Goal: Information Seeking & Learning: Learn about a topic

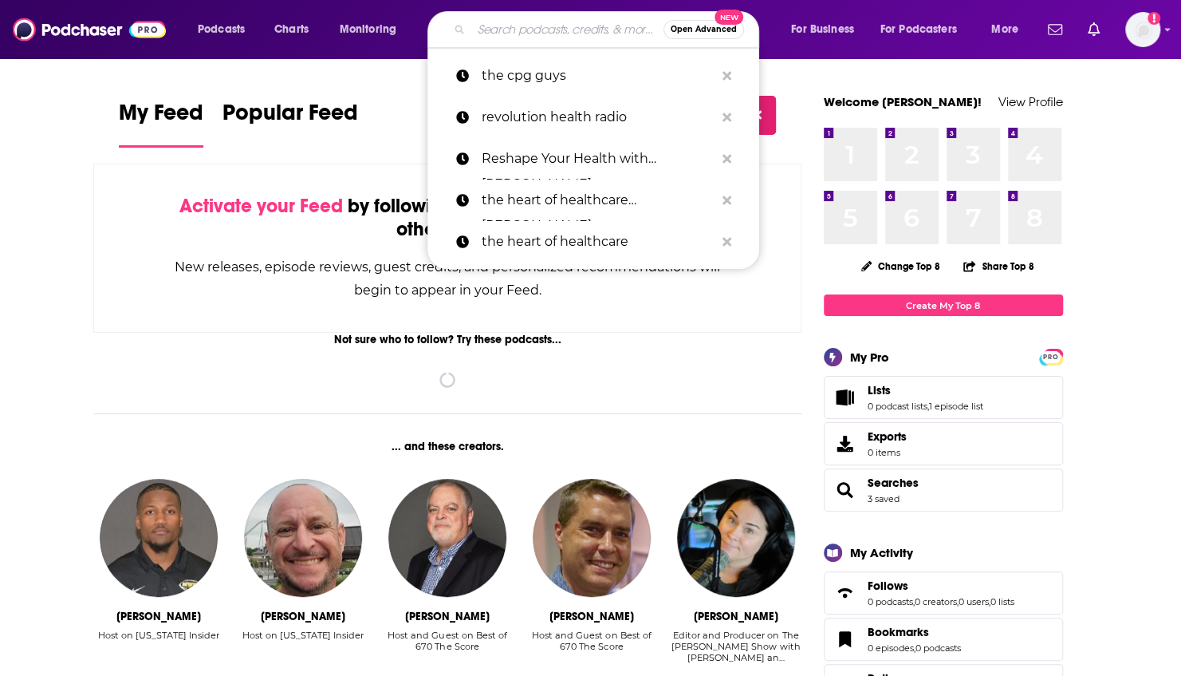
click at [490, 33] on input "Search podcasts, credits, & more..." at bounding box center [567, 30] width 192 height 26
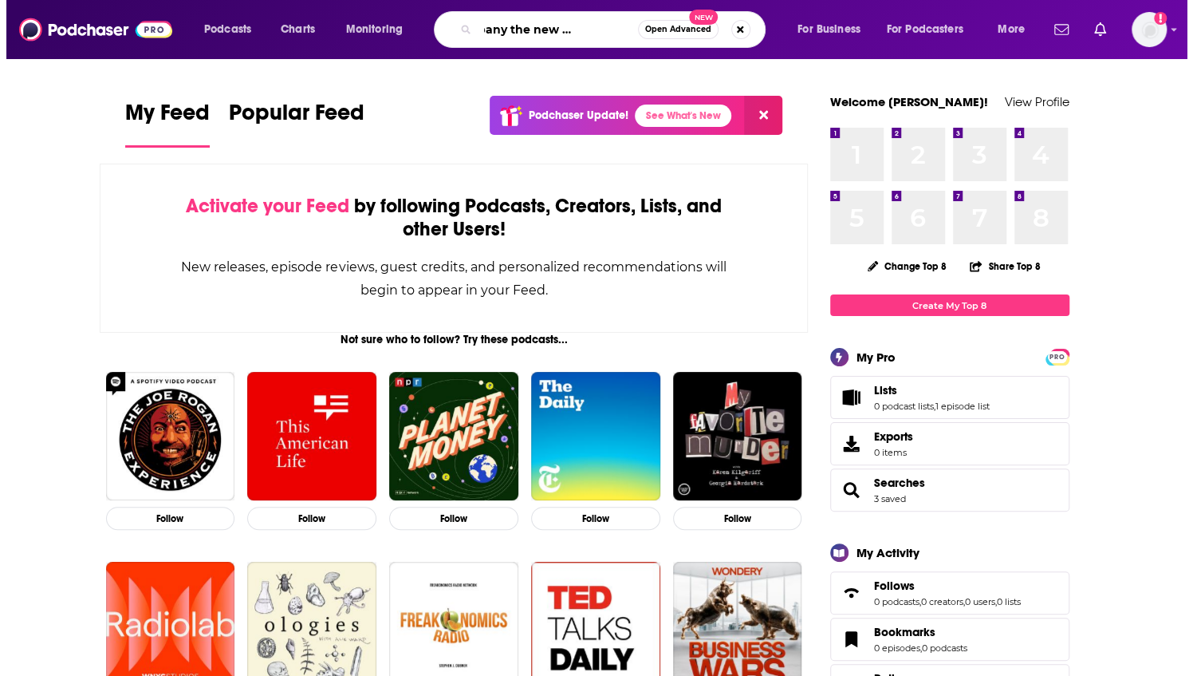
scroll to position [0, 64]
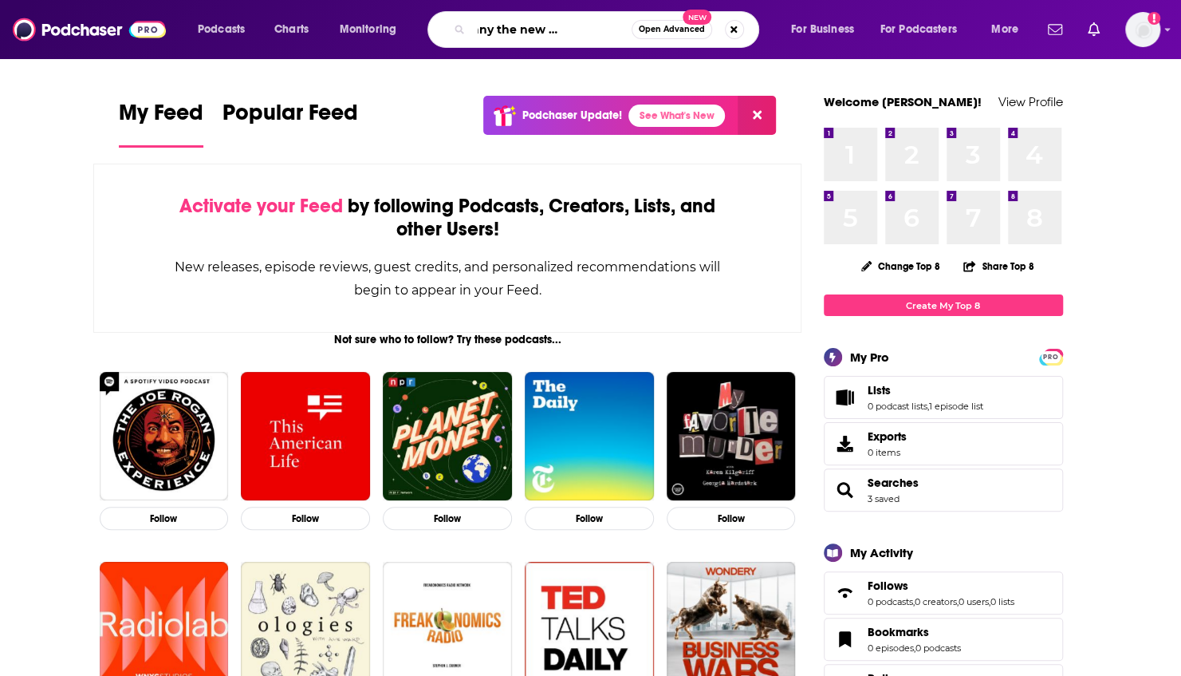
type input "fast company the new way we work"
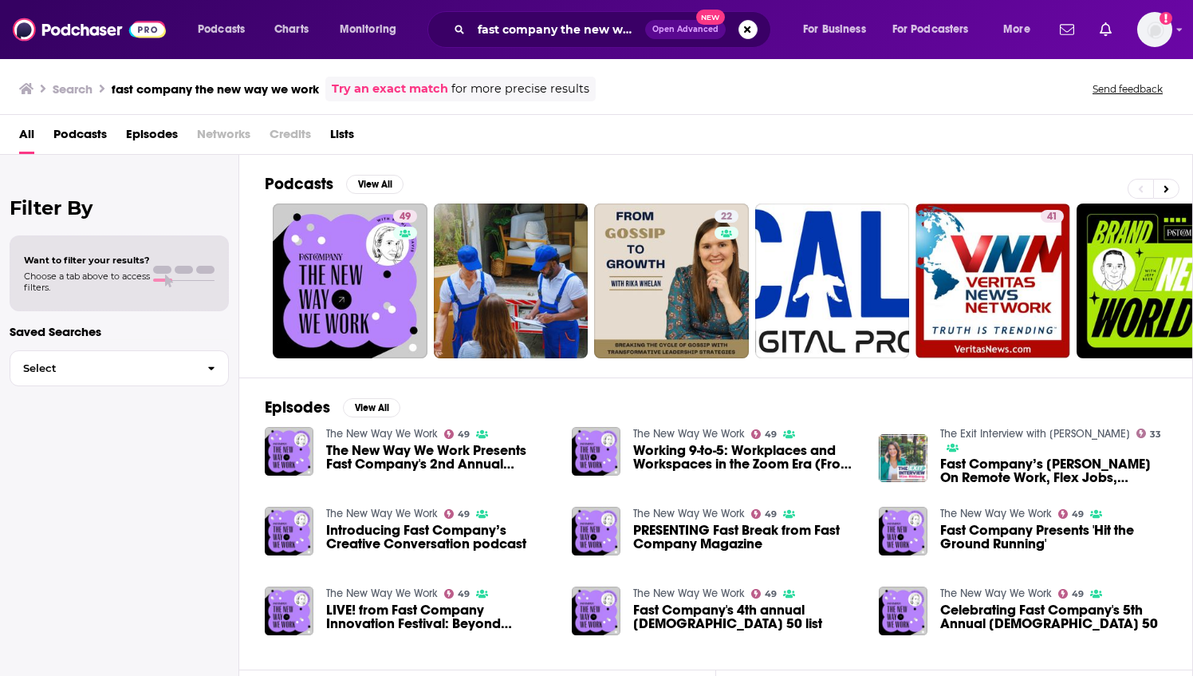
click at [365, 457] on span "The New Way We Work Presents Fast Company's 2nd Annual [DEMOGRAPHIC_DATA] 50 Li…" at bounding box center [439, 456] width 226 height 27
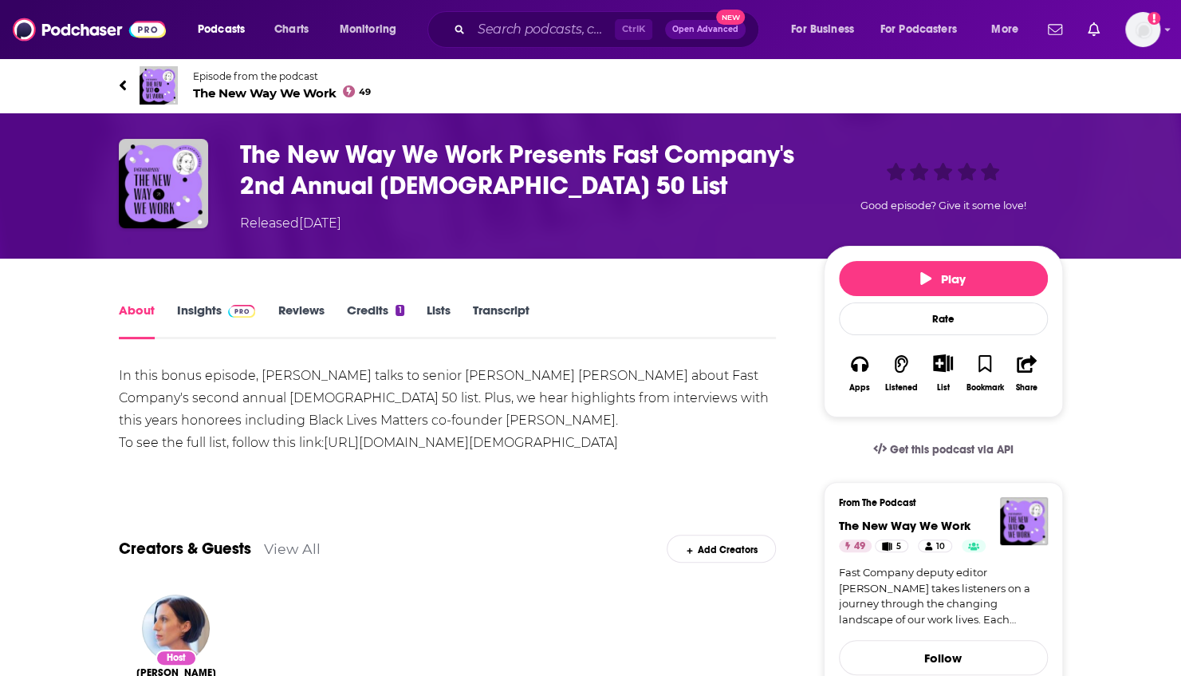
click at [215, 310] on link "Insights" at bounding box center [216, 320] width 79 height 37
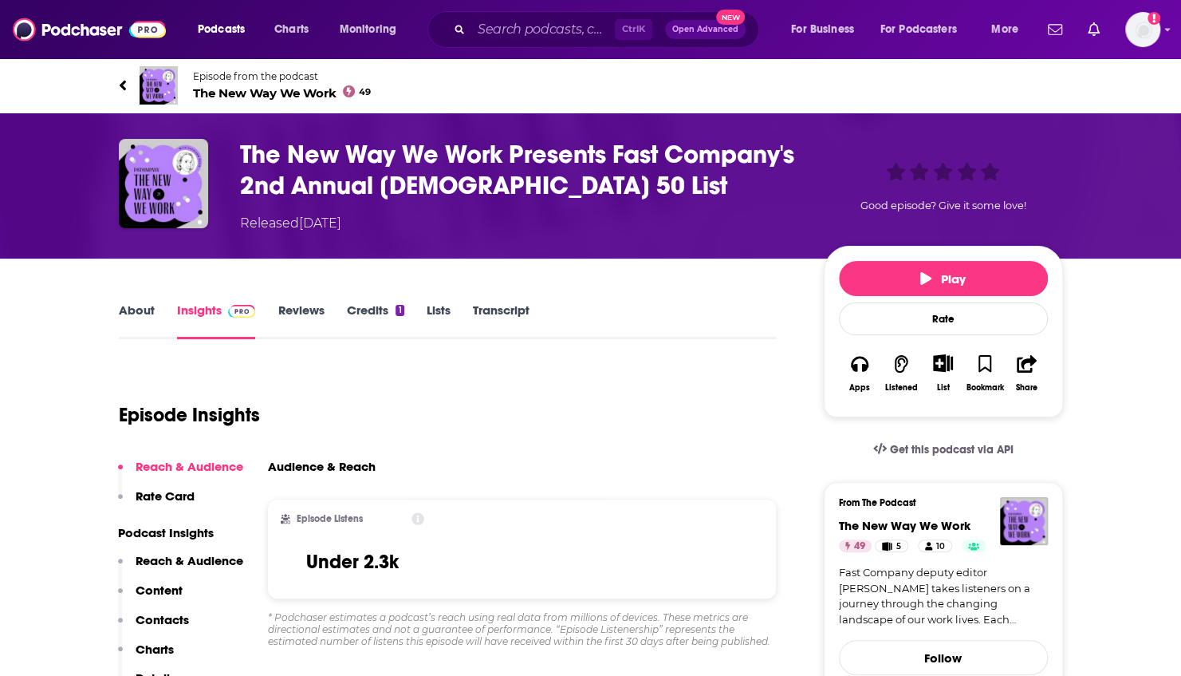
click at [137, 310] on link "About" at bounding box center [137, 320] width 36 height 37
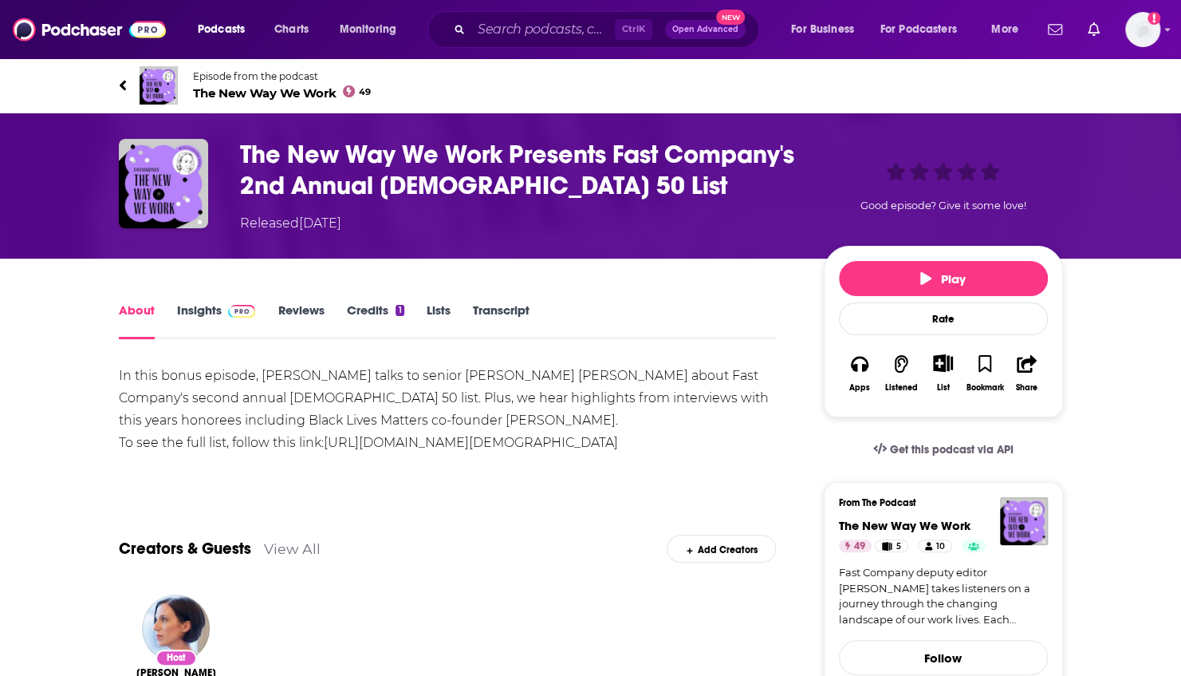
click at [273, 95] on span "The New Way We Work 49" at bounding box center [282, 92] width 179 height 15
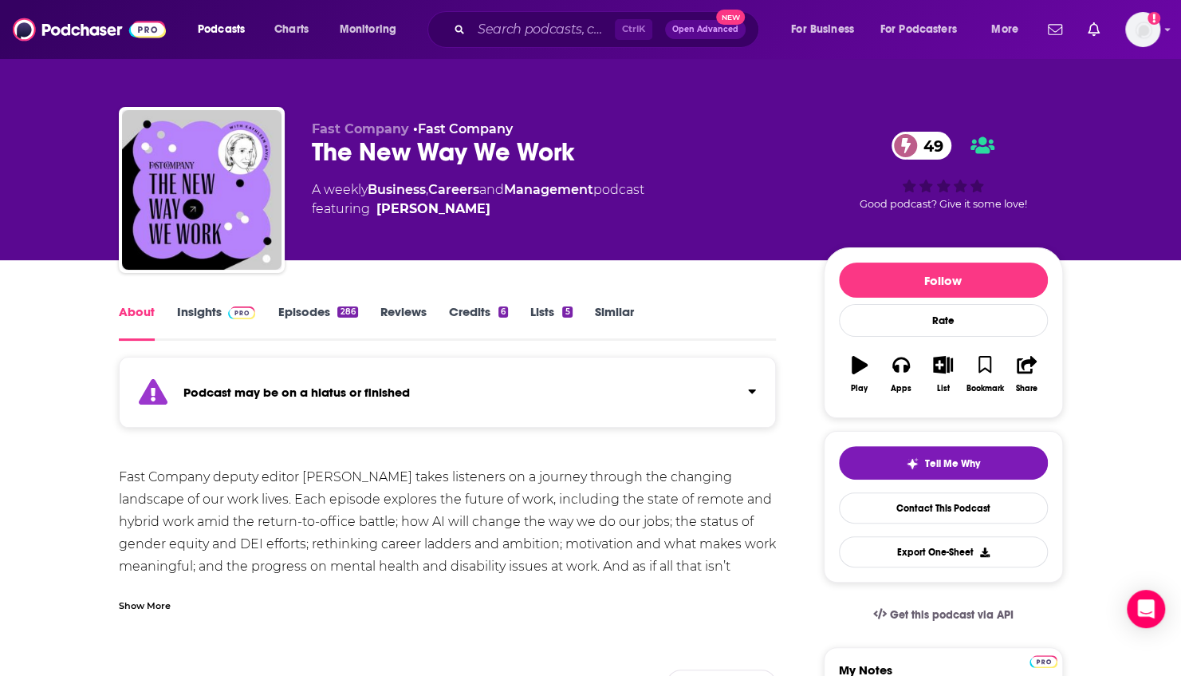
click at [190, 306] on link "Insights" at bounding box center [216, 322] width 79 height 37
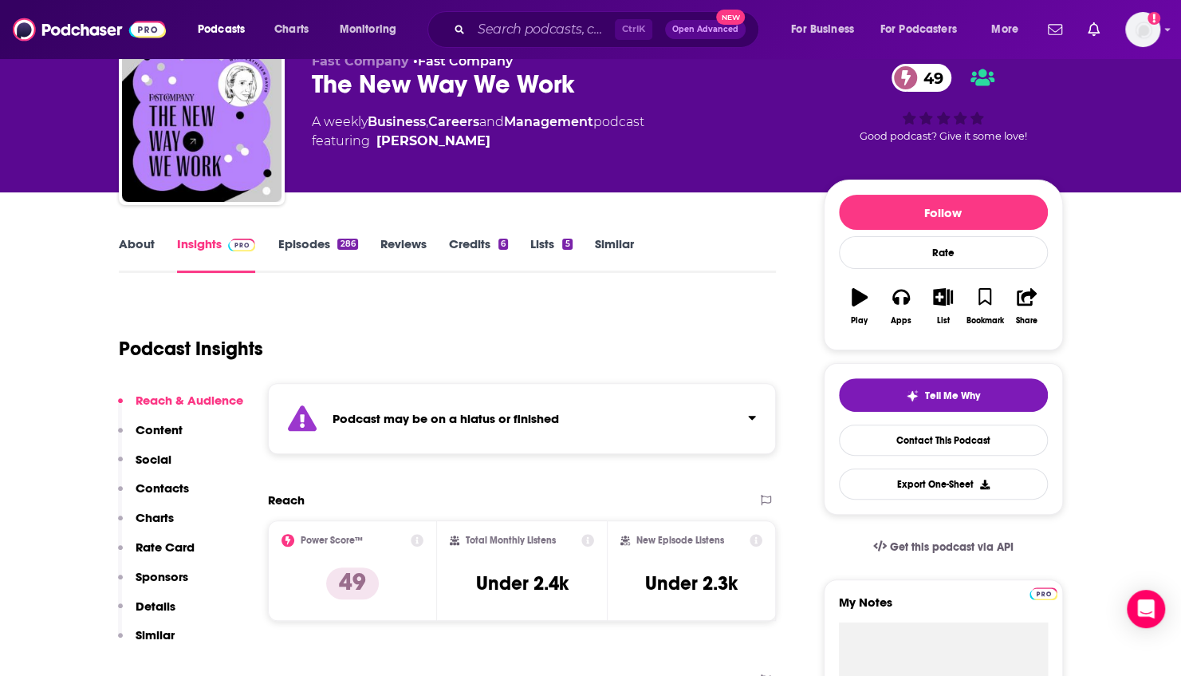
scroll to position [160, 0]
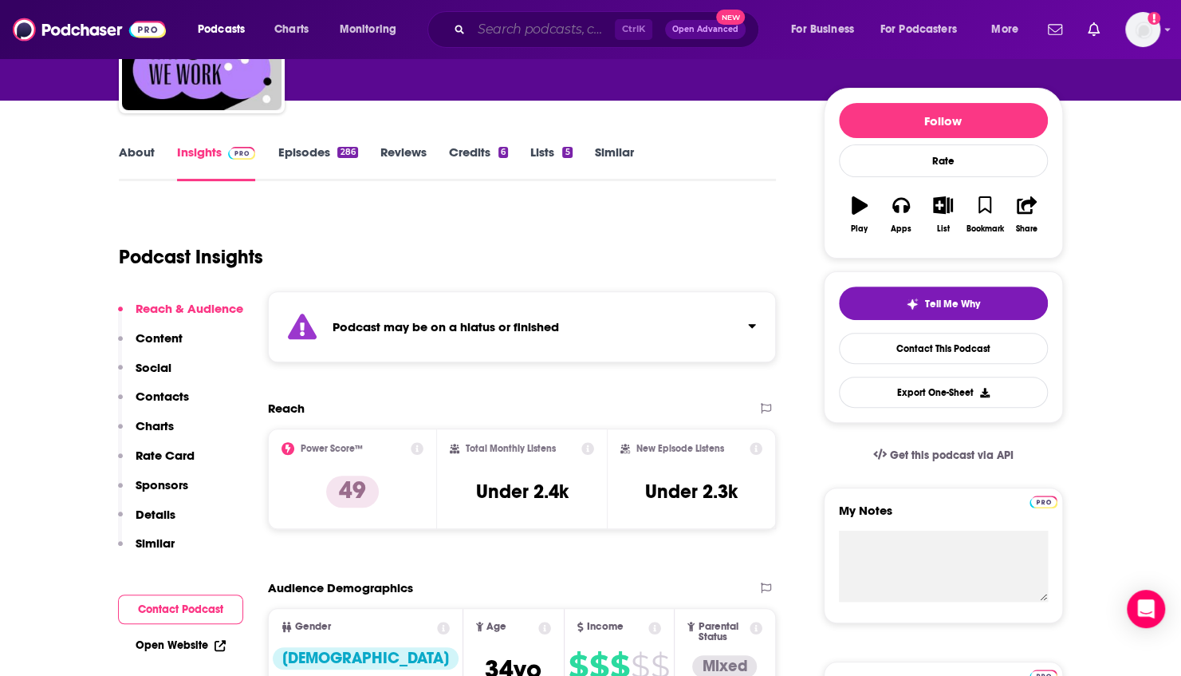
click at [498, 28] on input "Search podcasts, credits, & more..." at bounding box center [543, 30] width 144 height 26
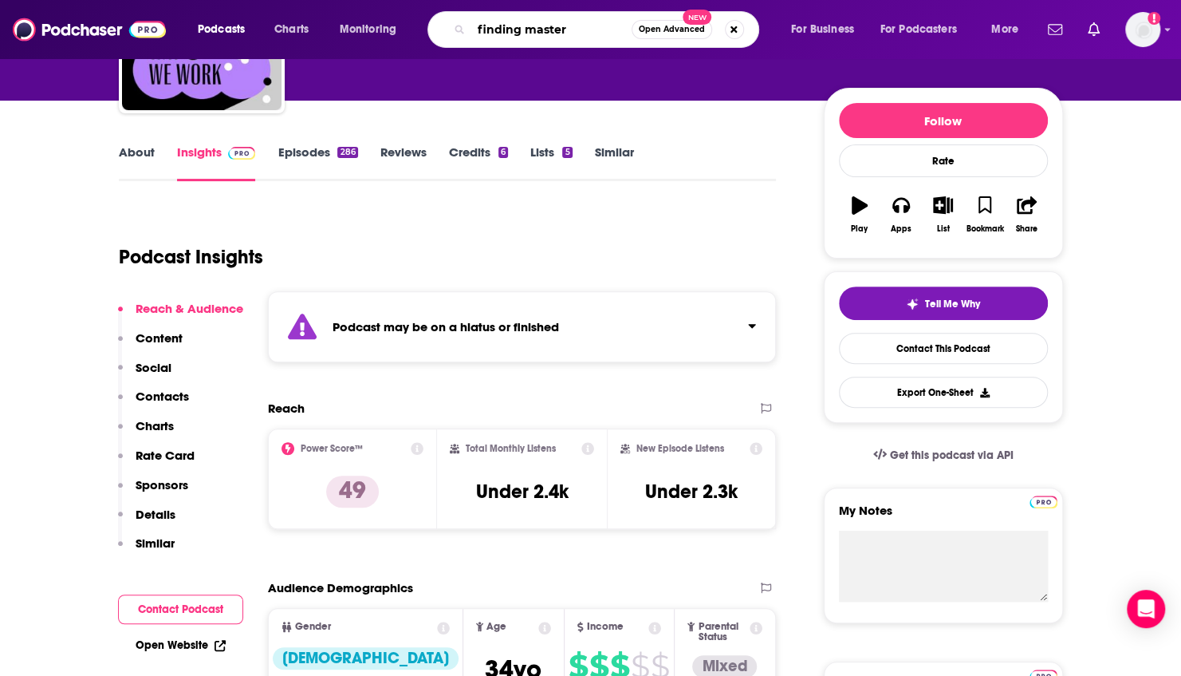
type input "finding mastery"
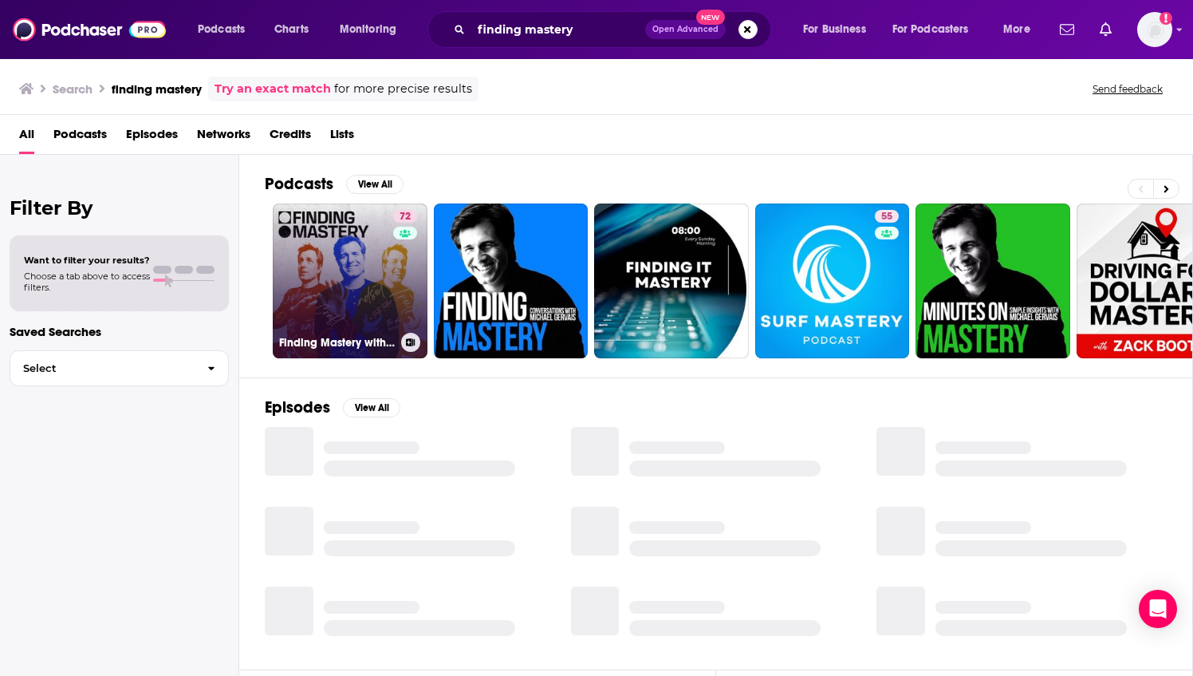
click at [348, 286] on link "72 Finding Mastery with [PERSON_NAME]" at bounding box center [350, 280] width 155 height 155
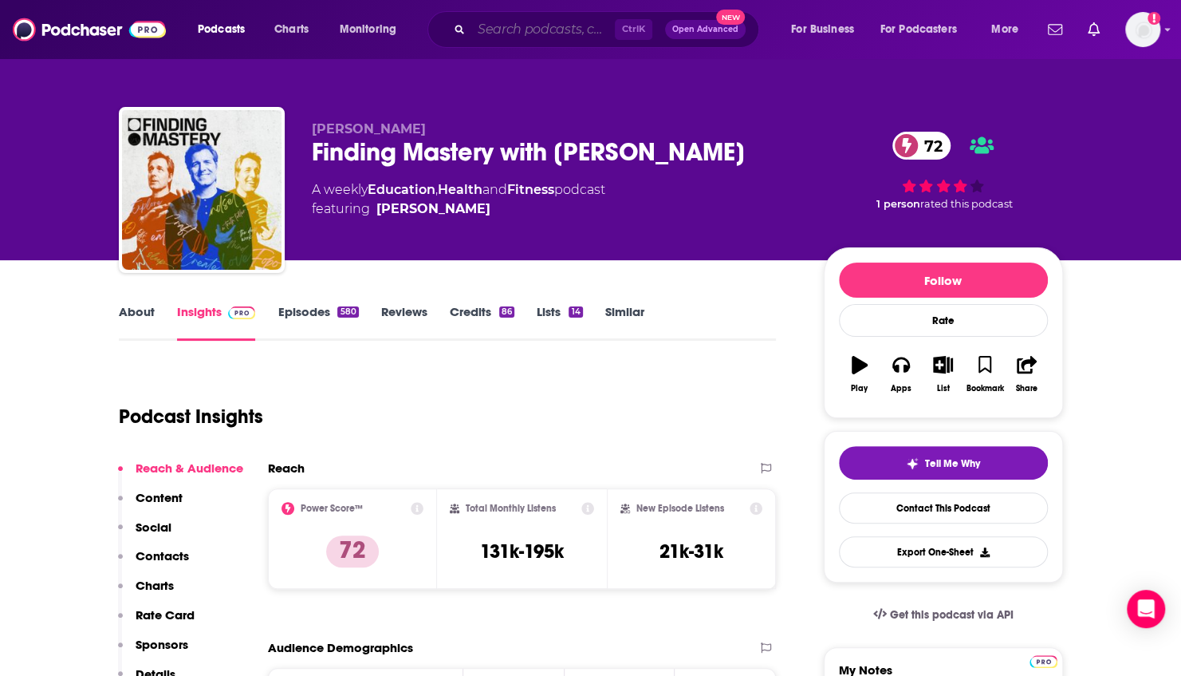
click at [494, 30] on input "Search podcasts, credits, & more..." at bounding box center [543, 30] width 144 height 26
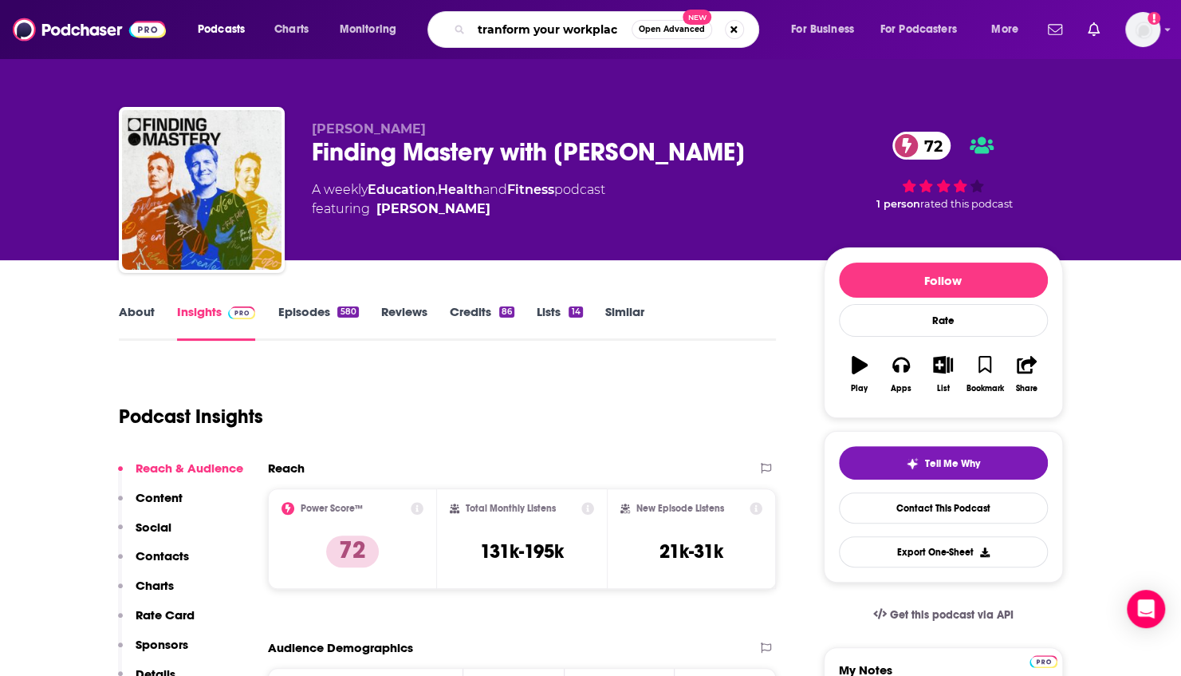
type input "tranform your workplace"
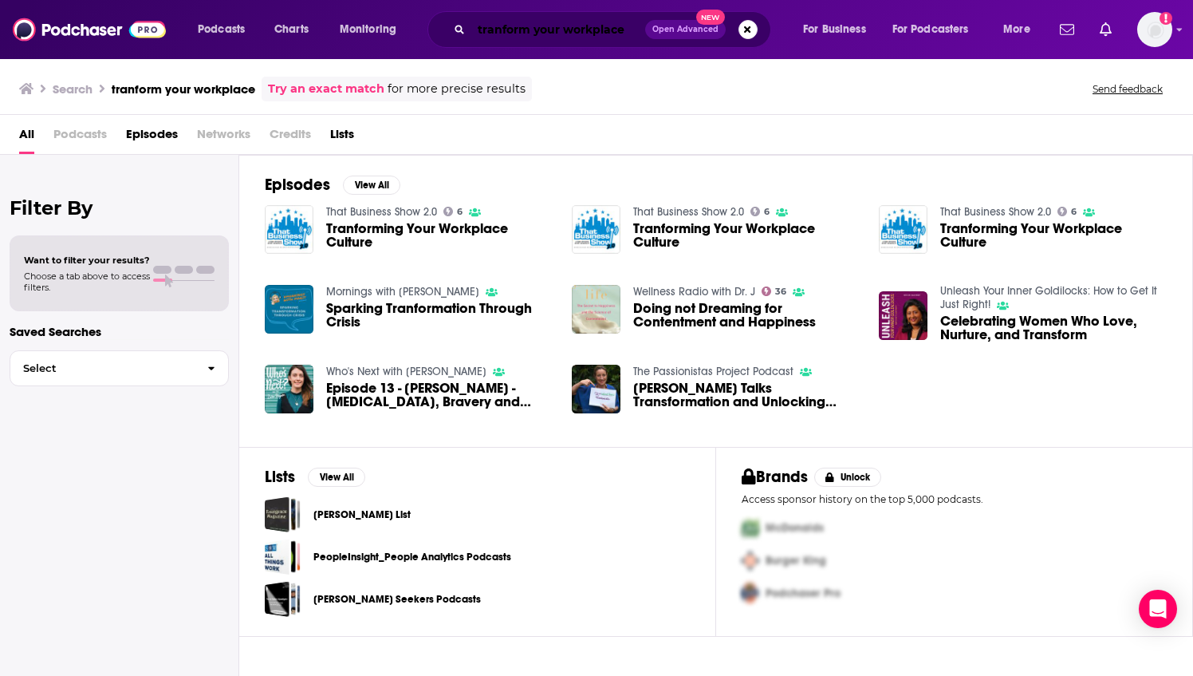
click at [504, 30] on input "tranform your workplace" at bounding box center [558, 30] width 174 height 26
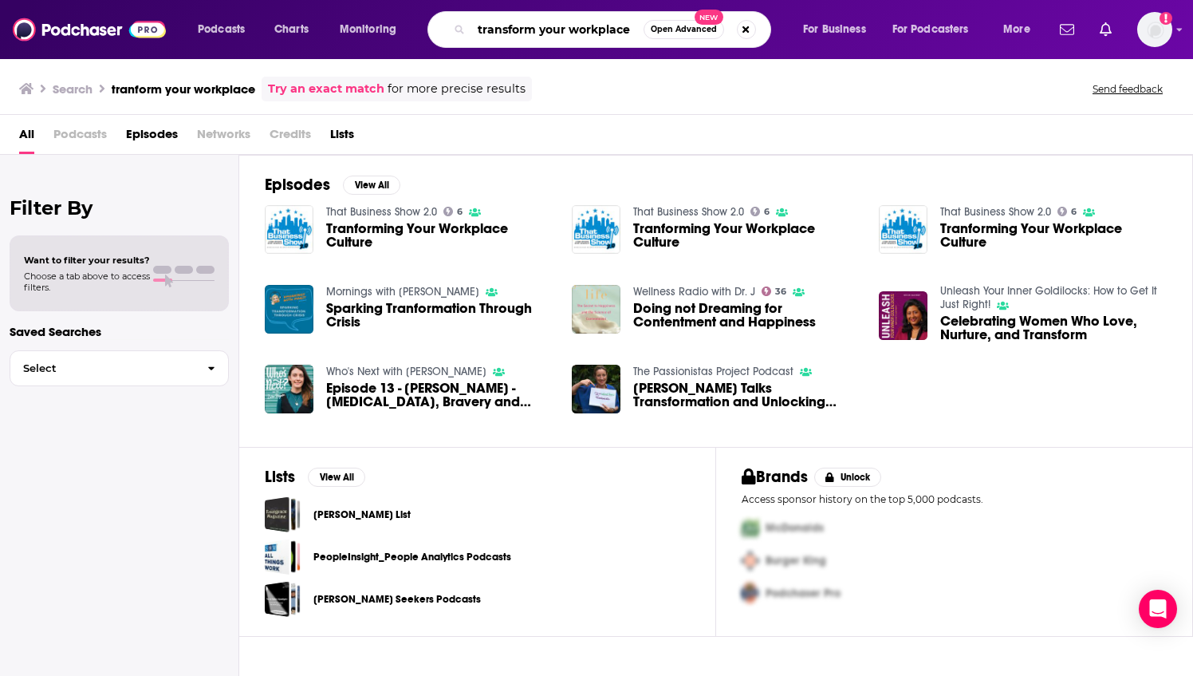
type input "transform your workplace"
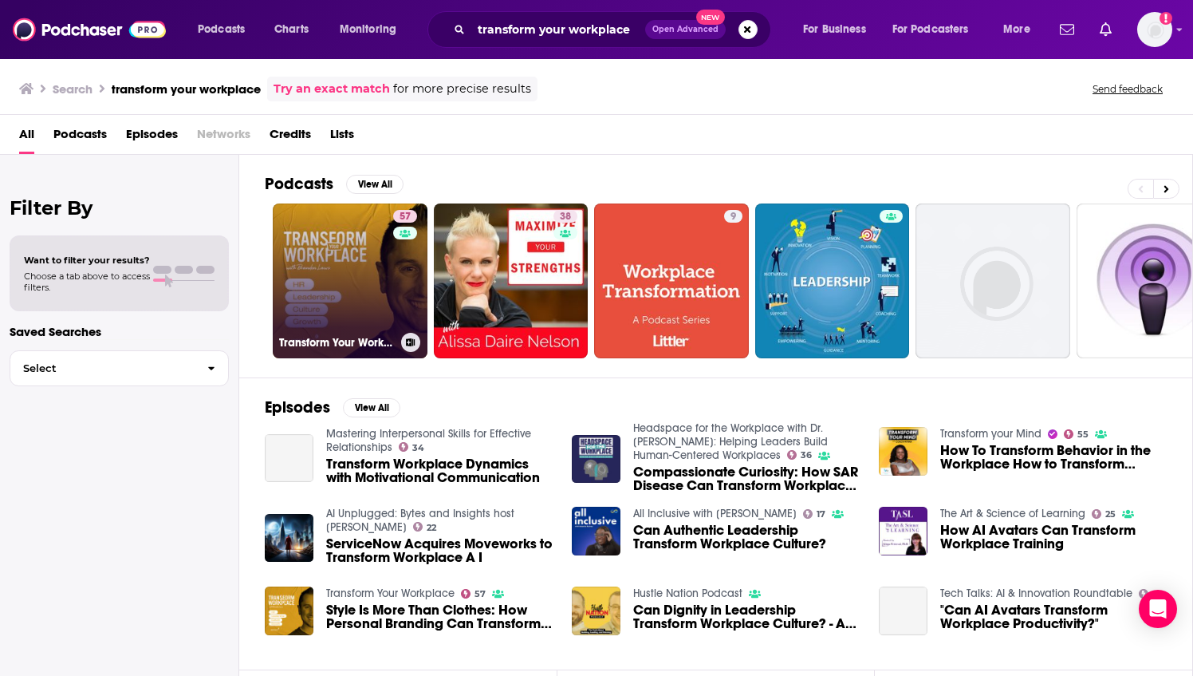
click at [356, 257] on link "57 Transform Your Workplace" at bounding box center [350, 280] width 155 height 155
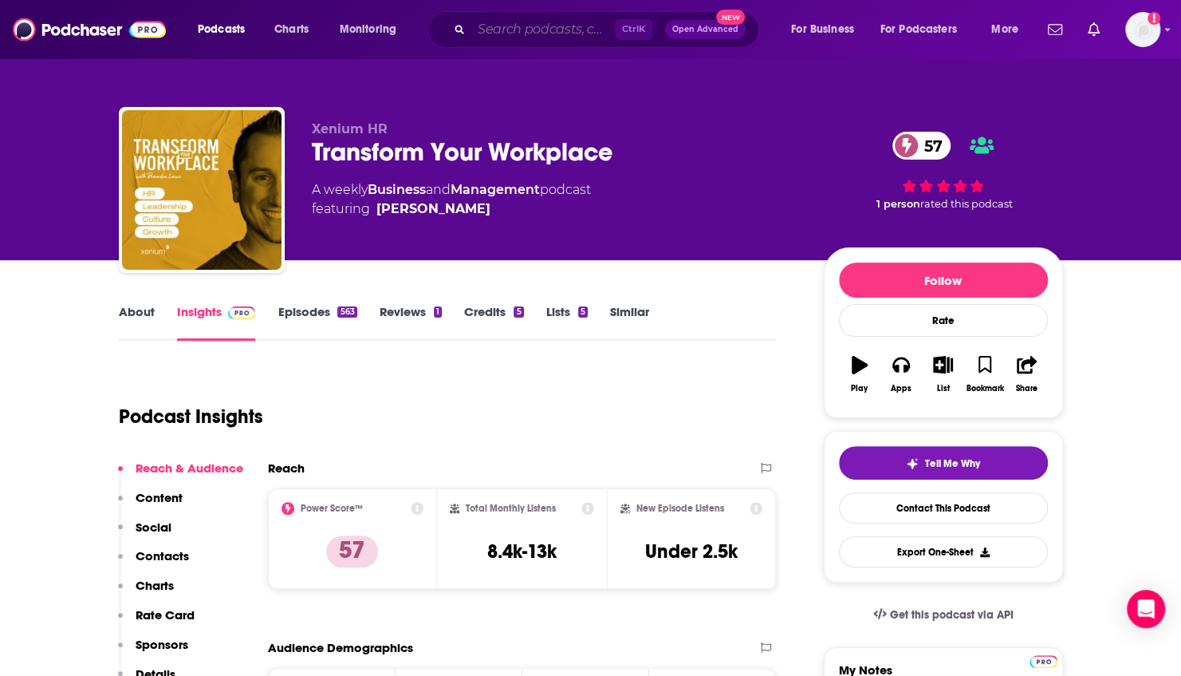
click at [507, 24] on input "Search podcasts, credits, & more..." at bounding box center [543, 30] width 144 height 26
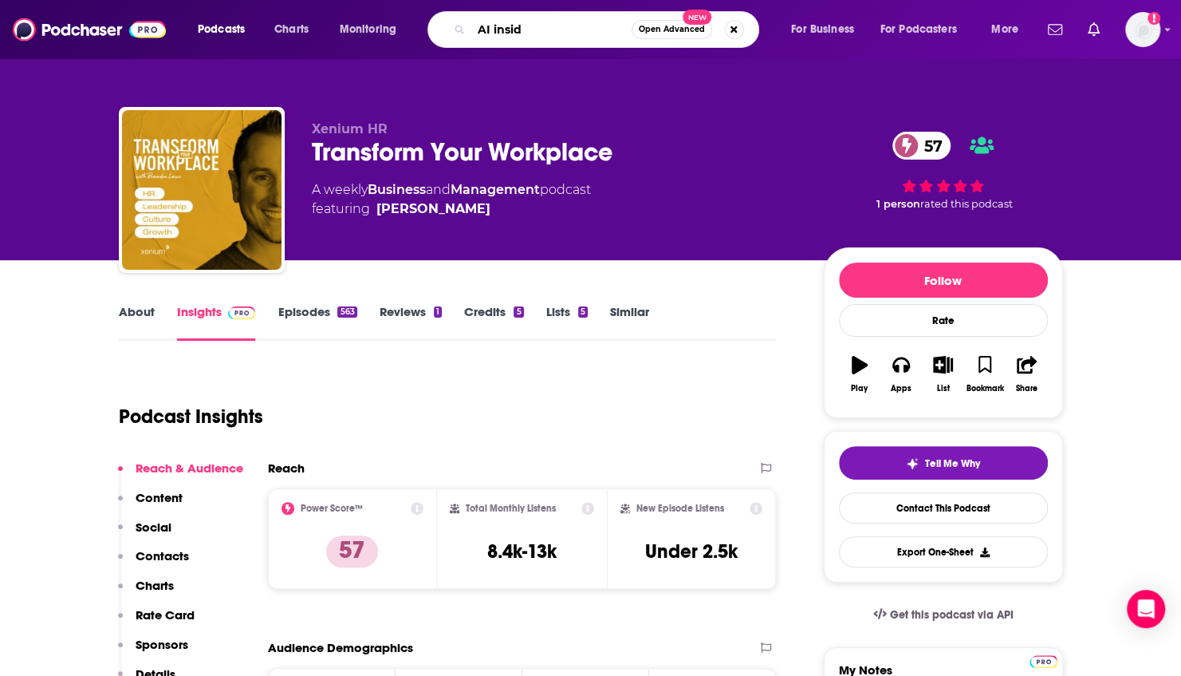
type input "AI inside"
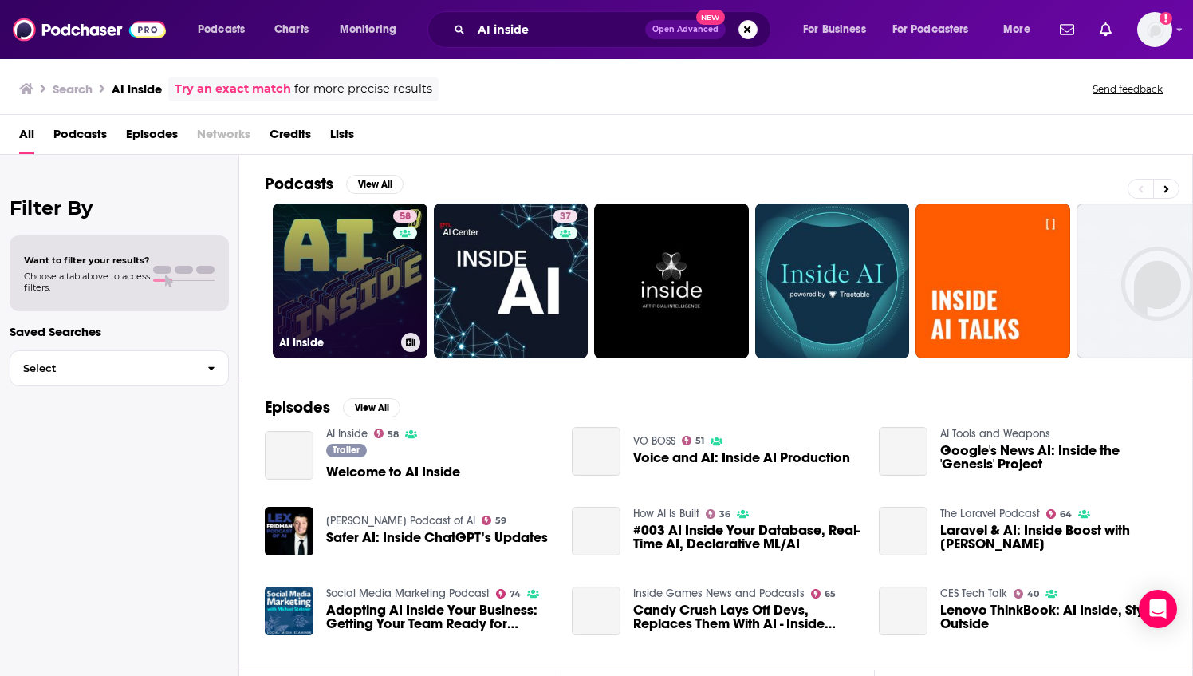
click at [322, 246] on link "58 AI Inside" at bounding box center [350, 280] width 155 height 155
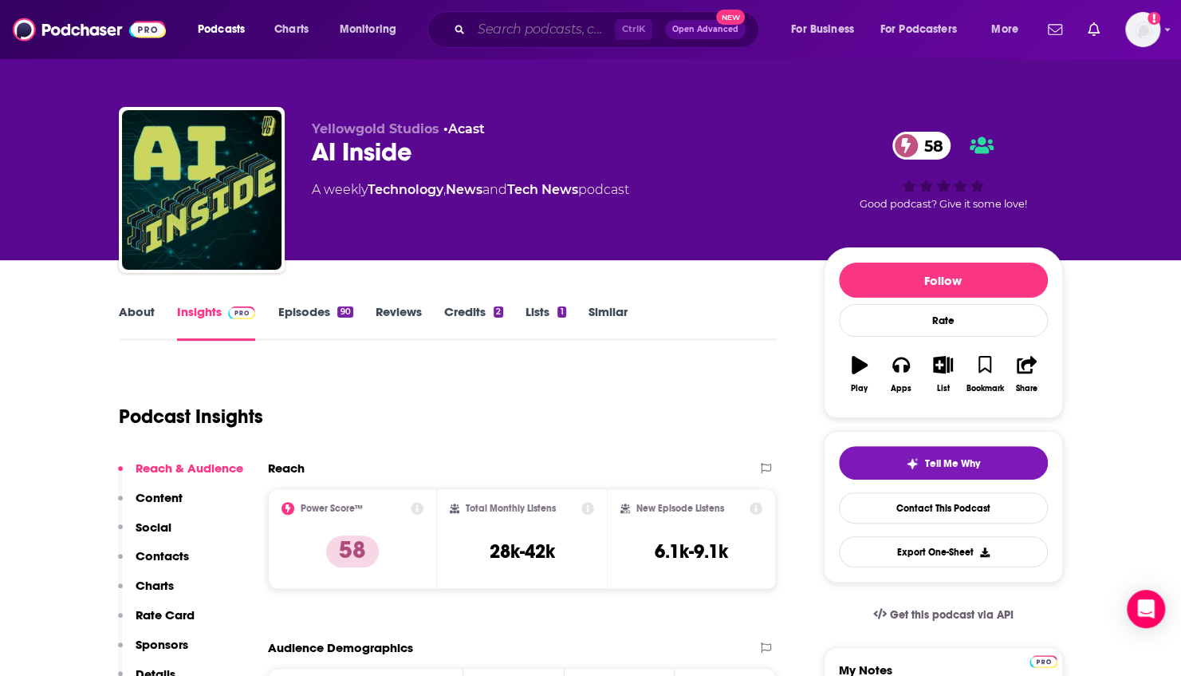
click at [509, 34] on input "Search podcasts, credits, & more..." at bounding box center [543, 30] width 144 height 26
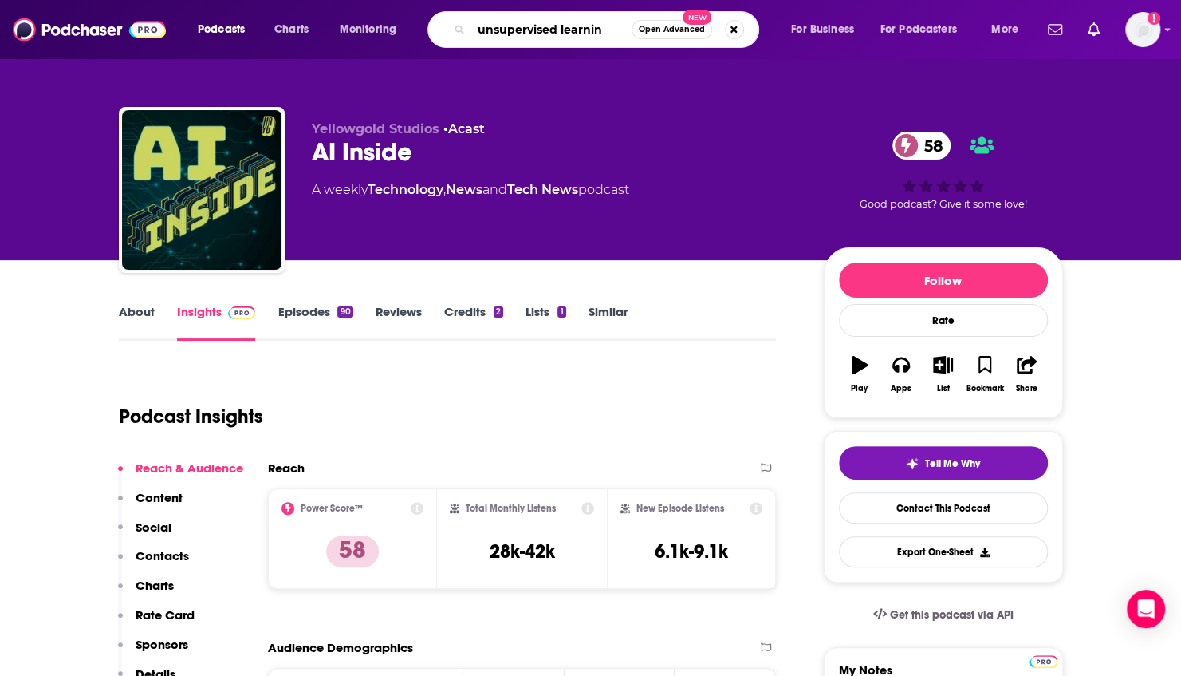
type input "unsupervised learning"
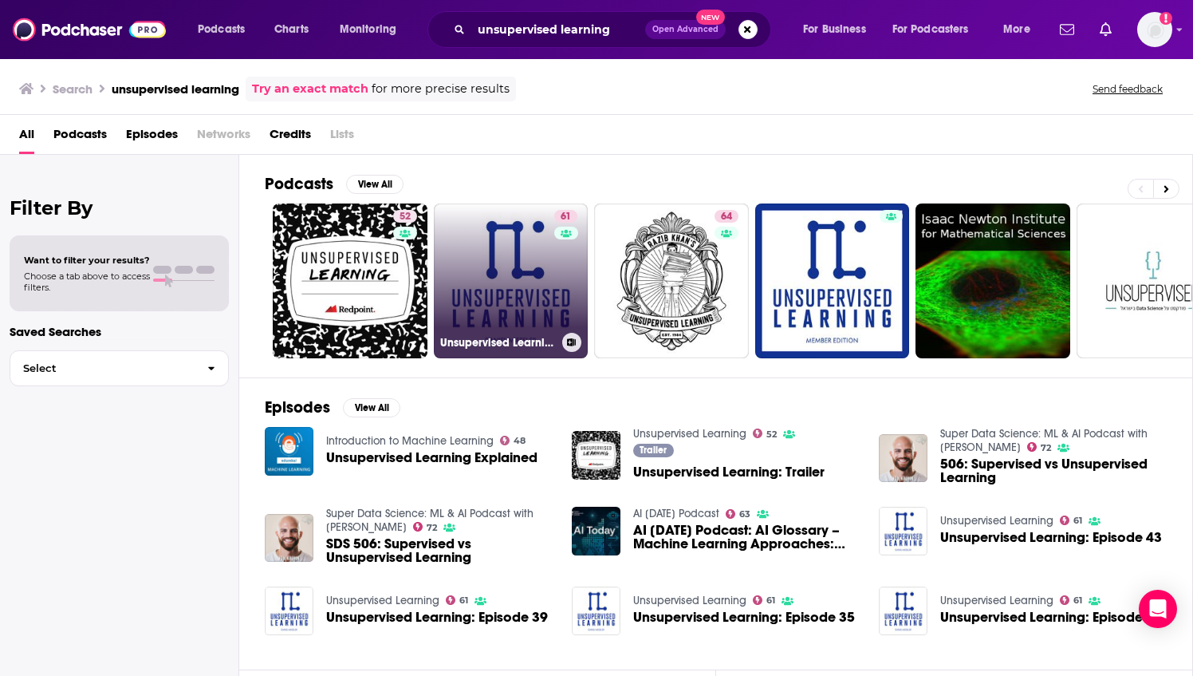
click at [510, 270] on link "61 Unsupervised Learning" at bounding box center [511, 280] width 155 height 155
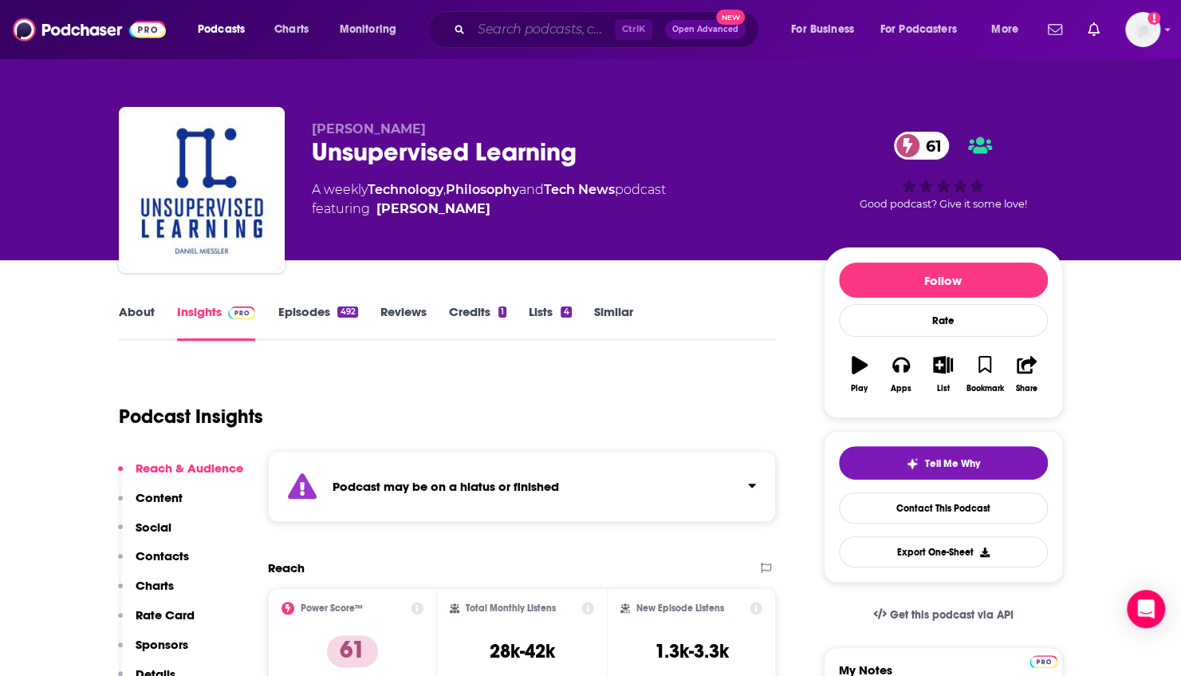
click at [510, 21] on input "Search podcasts, credits, & more..." at bounding box center [543, 30] width 144 height 26
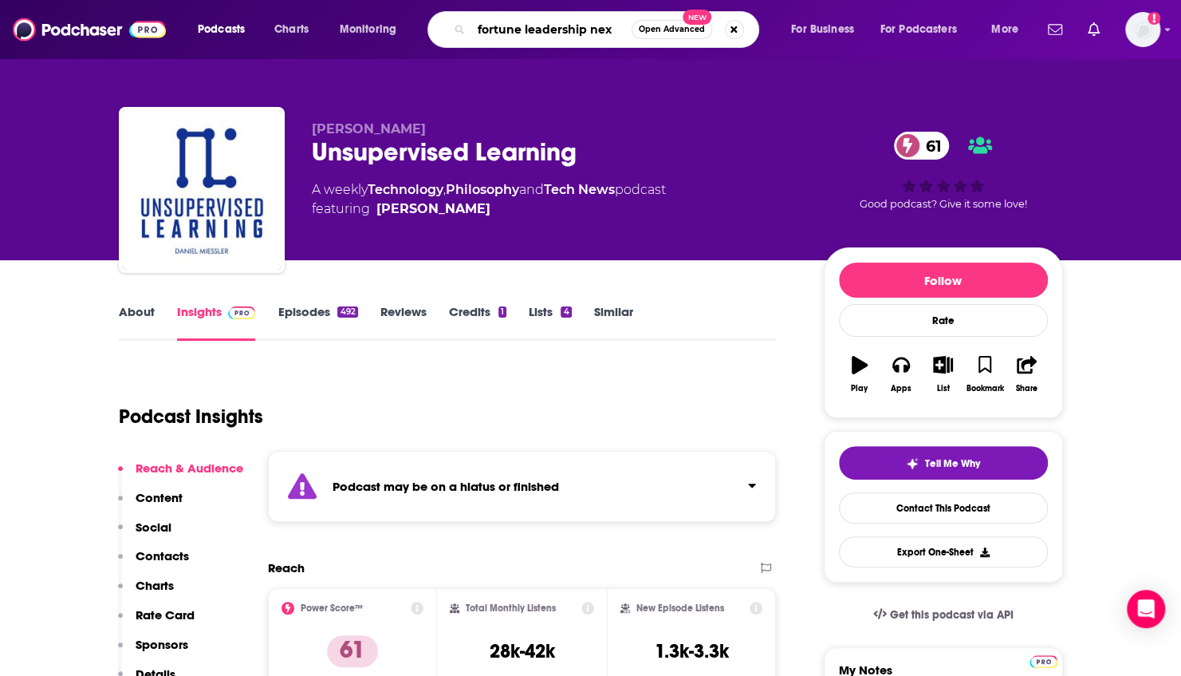
type input "fortune leadership next"
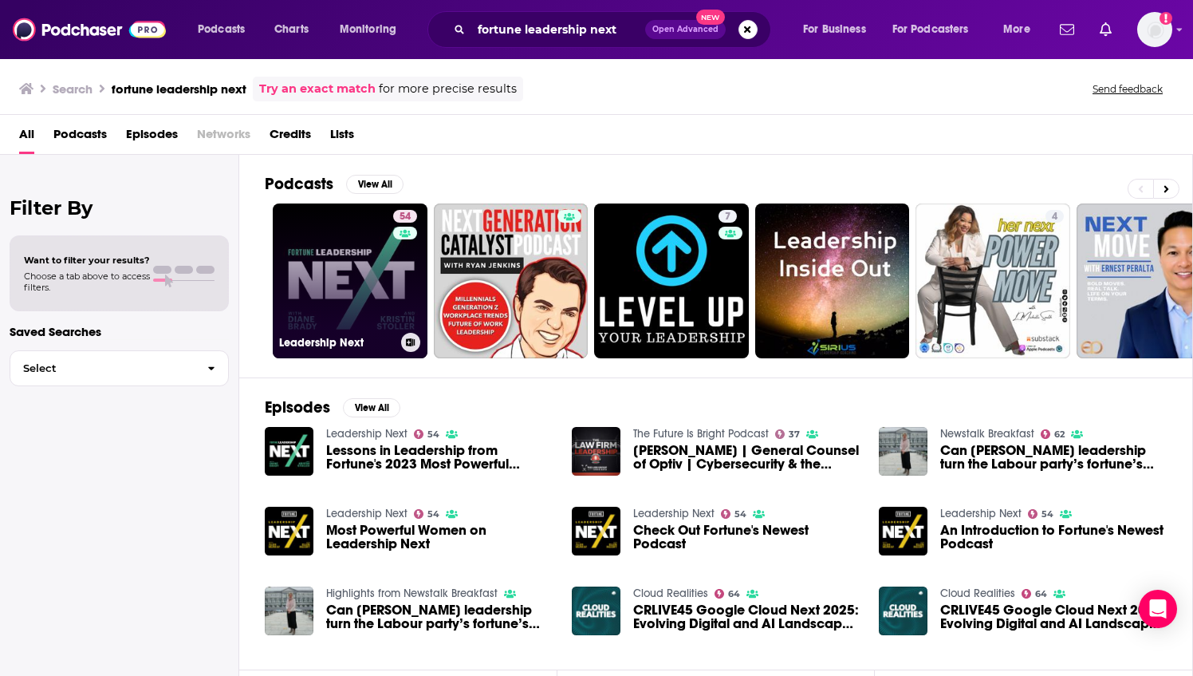
click at [340, 242] on link "54 Leadership Next" at bounding box center [350, 280] width 155 height 155
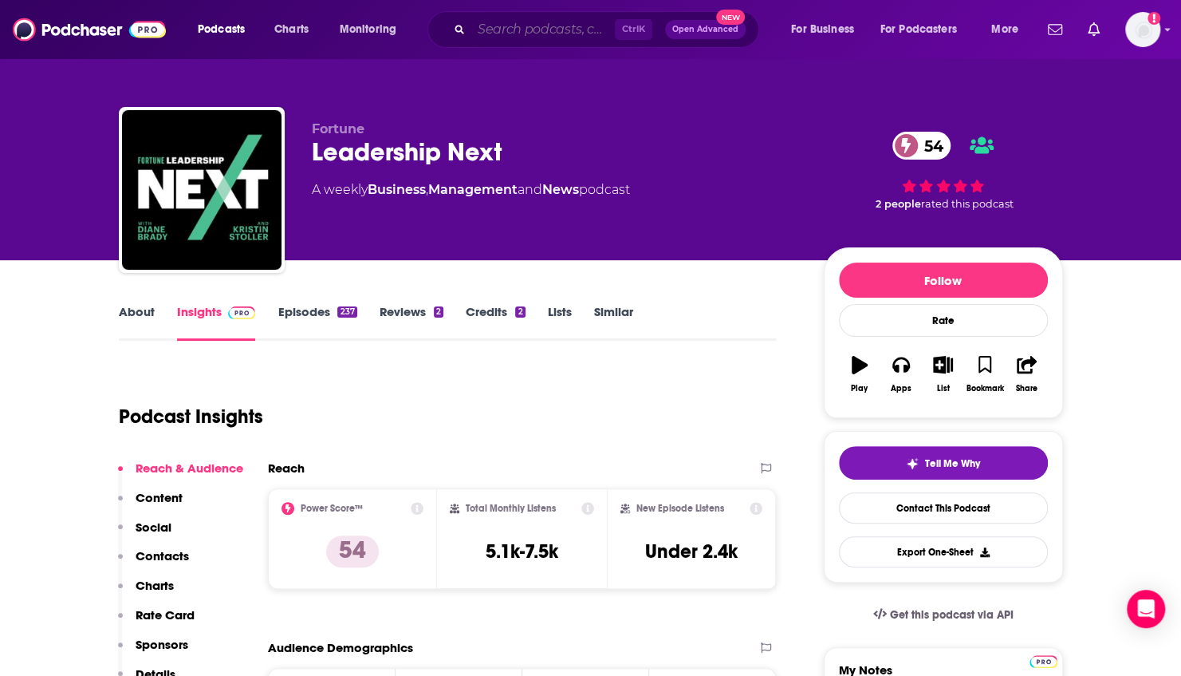
click at [506, 22] on input "Search podcasts, credits, & more..." at bounding box center [543, 30] width 144 height 26
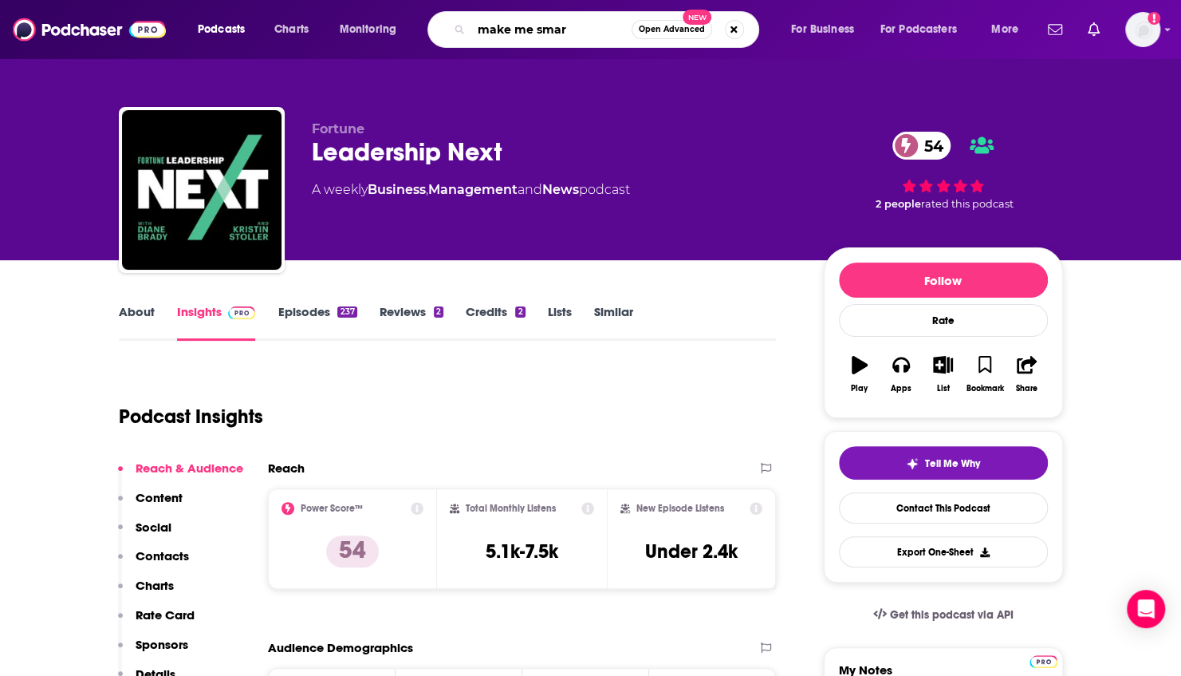
type input "make me smart"
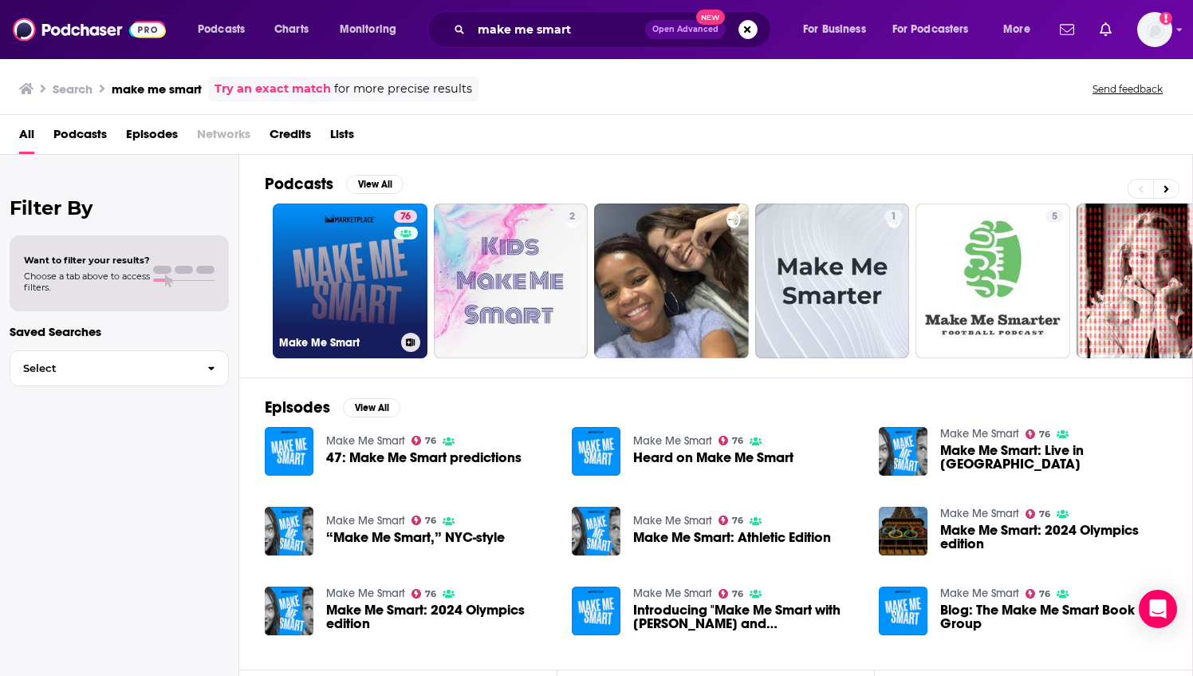
click at [351, 285] on link "76 Make Me Smart" at bounding box center [350, 280] width 155 height 155
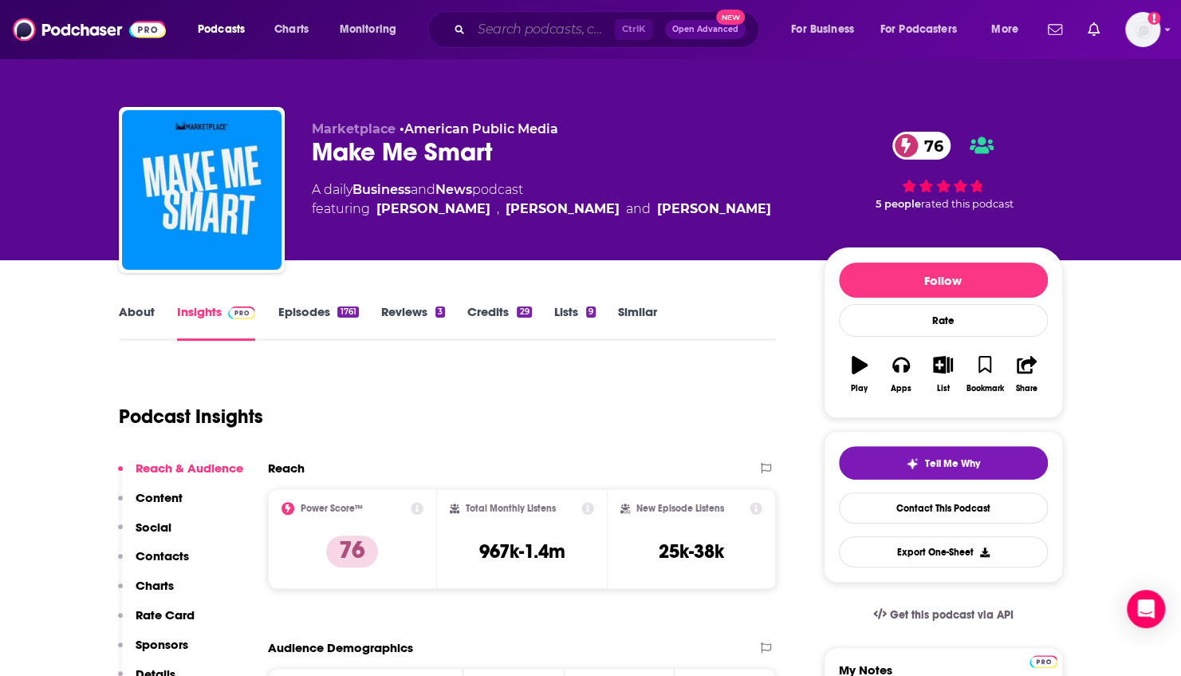
click at [559, 35] on input "Search podcasts, credits, & more..." at bounding box center [543, 30] width 144 height 26
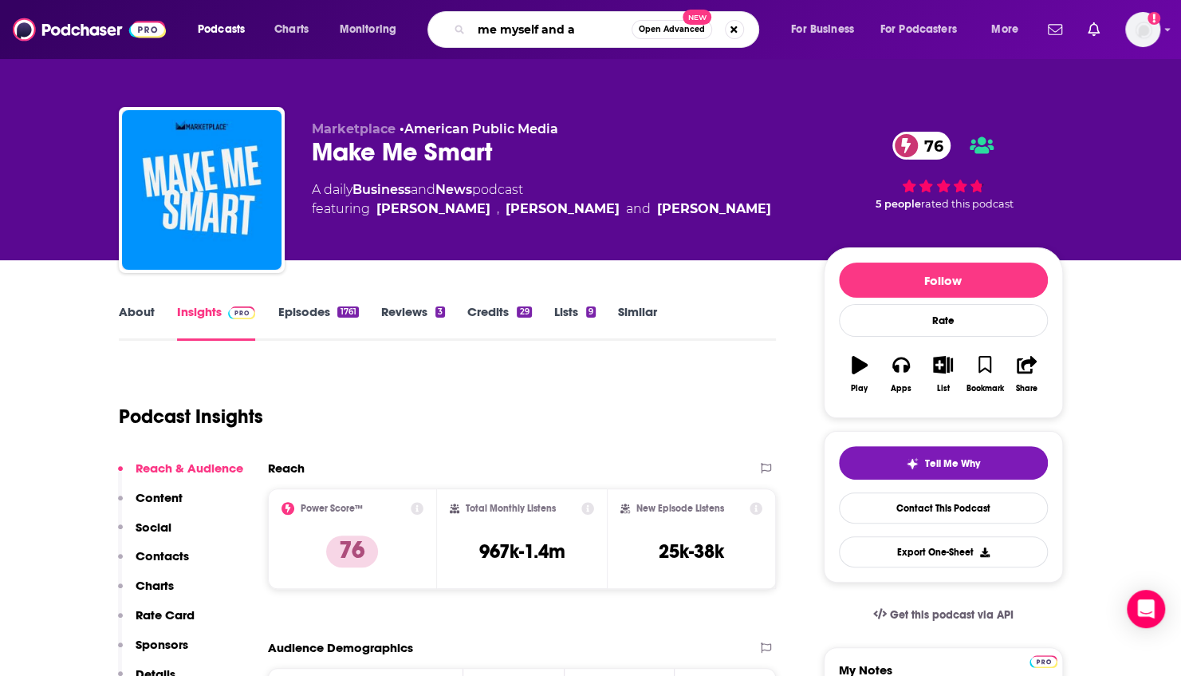
type input "me myself and ai"
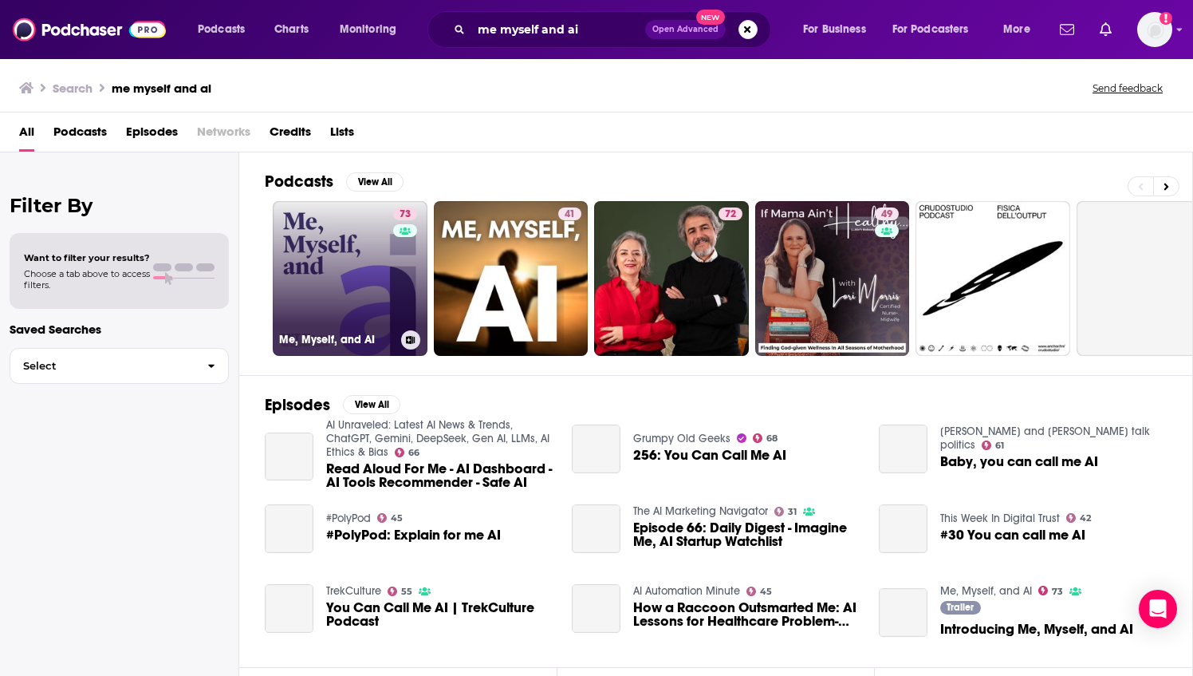
click at [345, 270] on link "73 Me, Myself, and AI" at bounding box center [350, 278] width 155 height 155
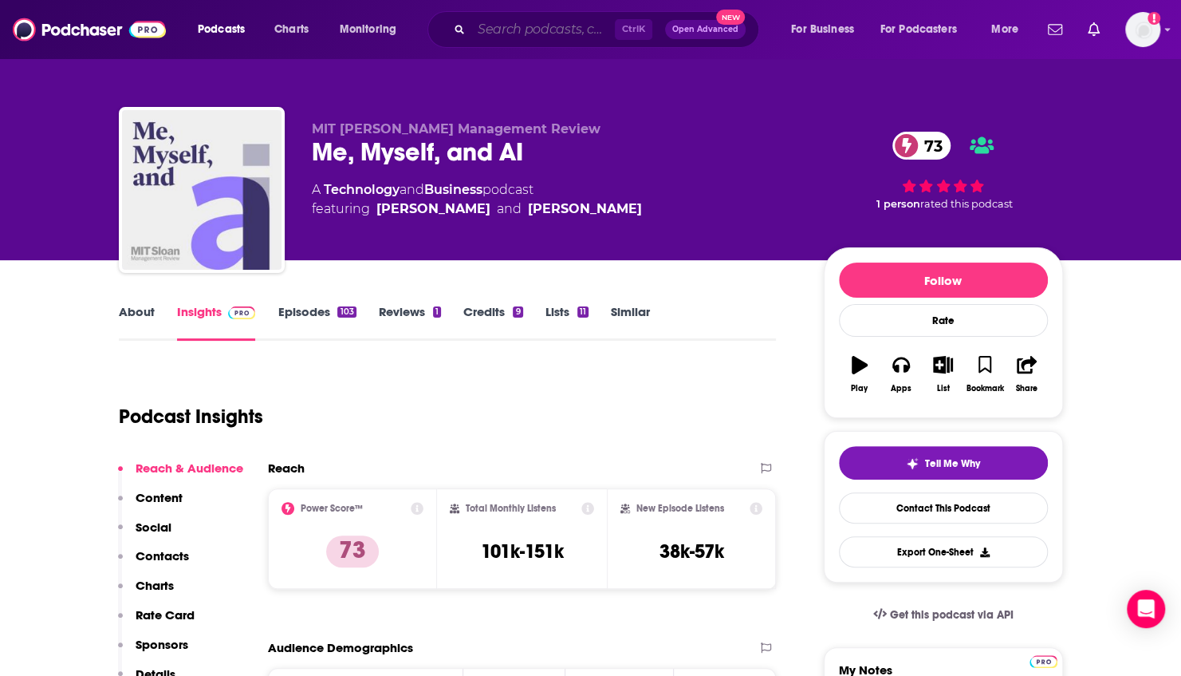
click at [544, 30] on input "Search podcasts, credits, & more..." at bounding box center [543, 30] width 144 height 26
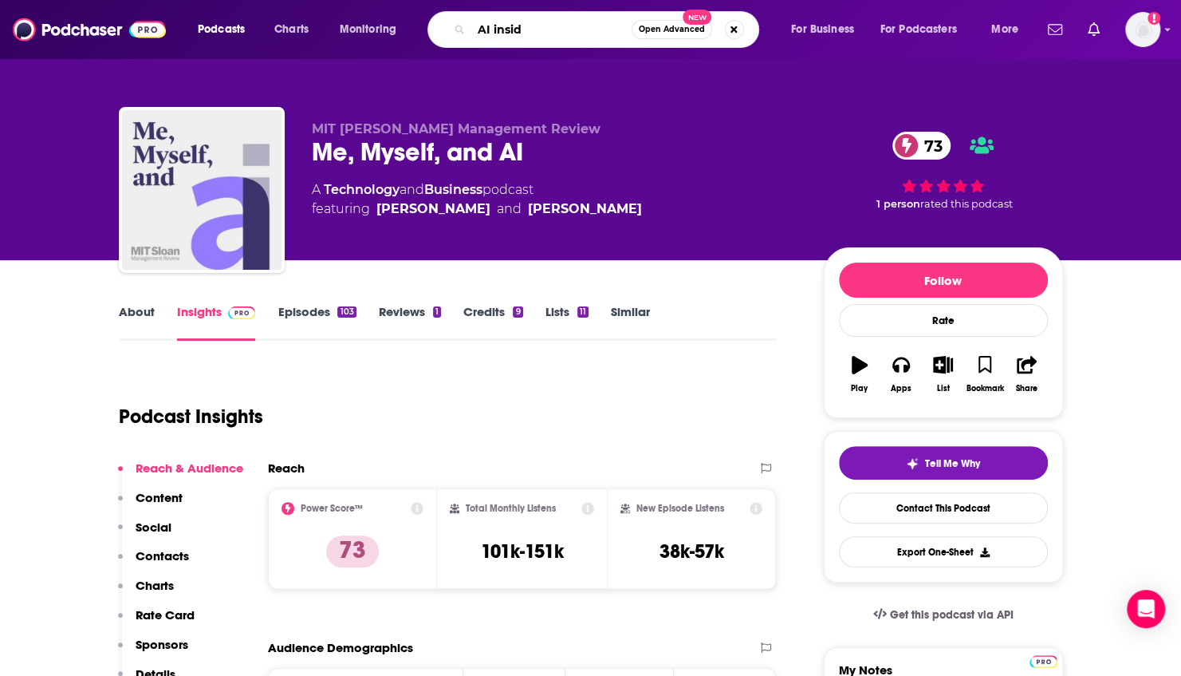
type input "AI inside"
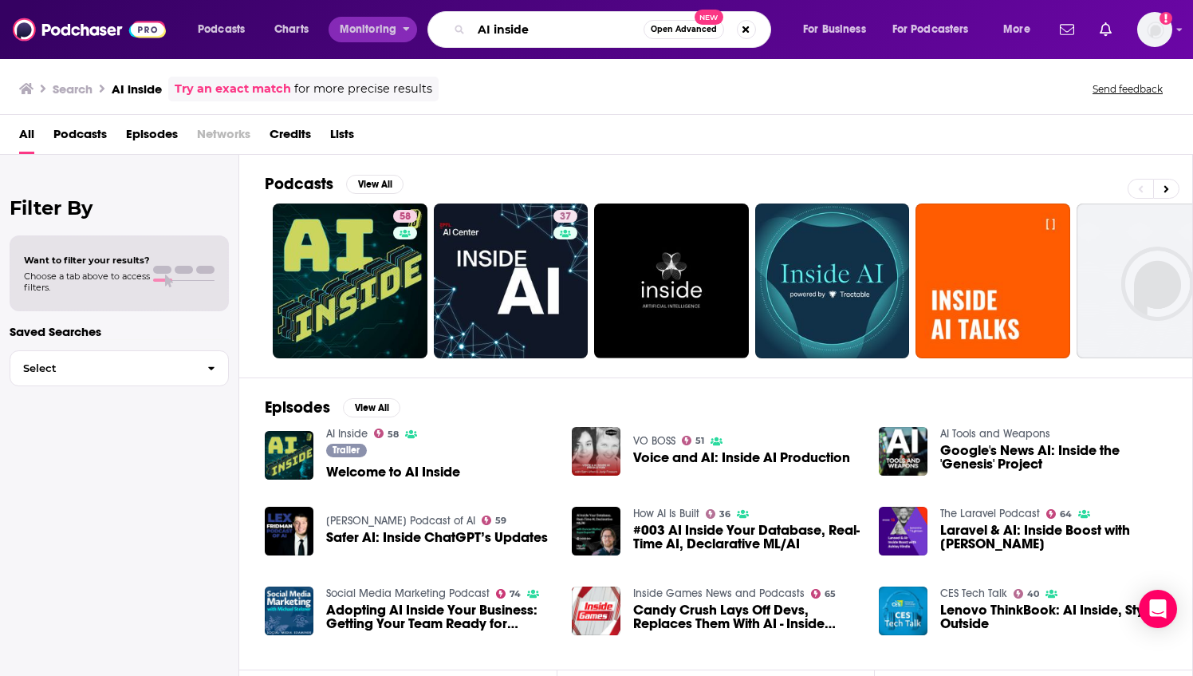
drag, startPoint x: 547, startPoint y: 31, endPoint x: 378, endPoint y: 20, distance: 169.4
click at [378, 20] on div "Podcasts Charts Monitoring AI inside Open Advanced New For Business For Podcast…" at bounding box center [616, 29] width 859 height 37
type input "practical AI"
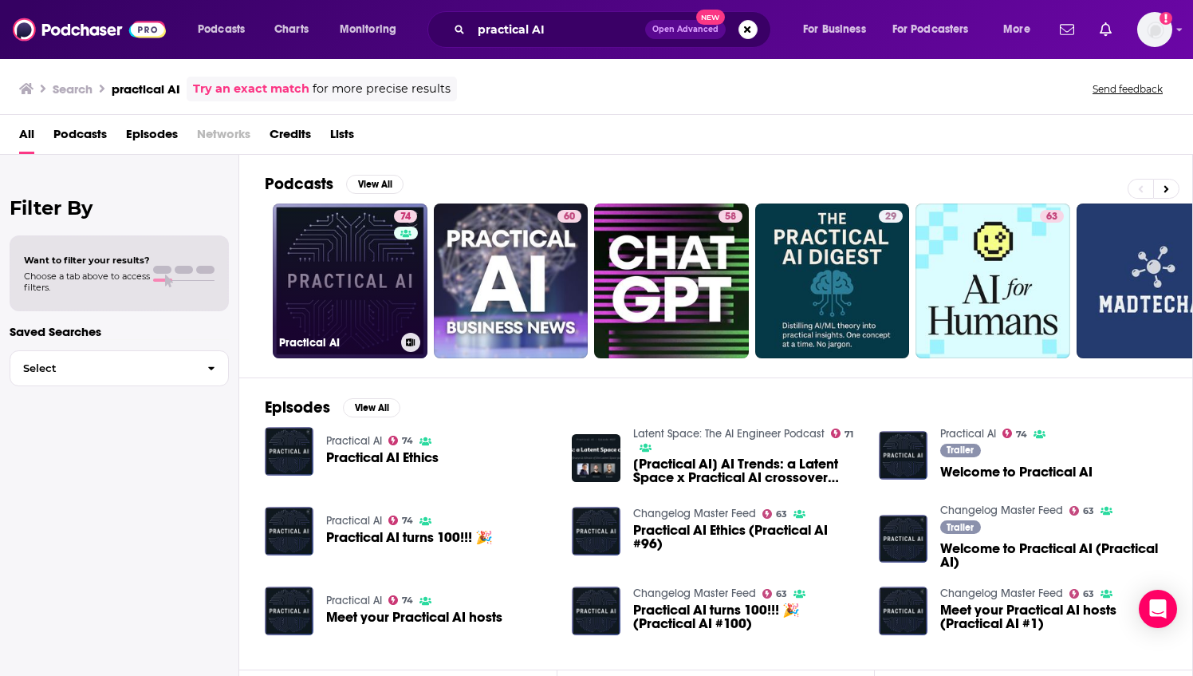
click at [360, 258] on link "74 Practical AI" at bounding box center [350, 280] width 155 height 155
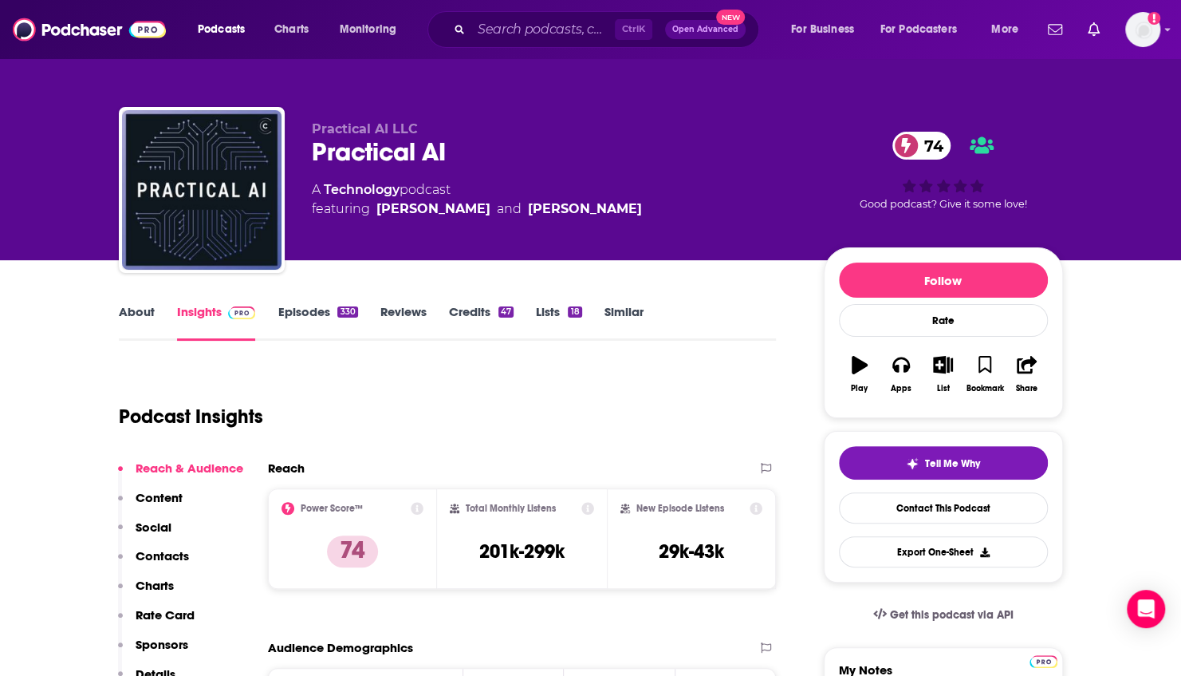
click at [136, 311] on link "About" at bounding box center [137, 322] width 36 height 37
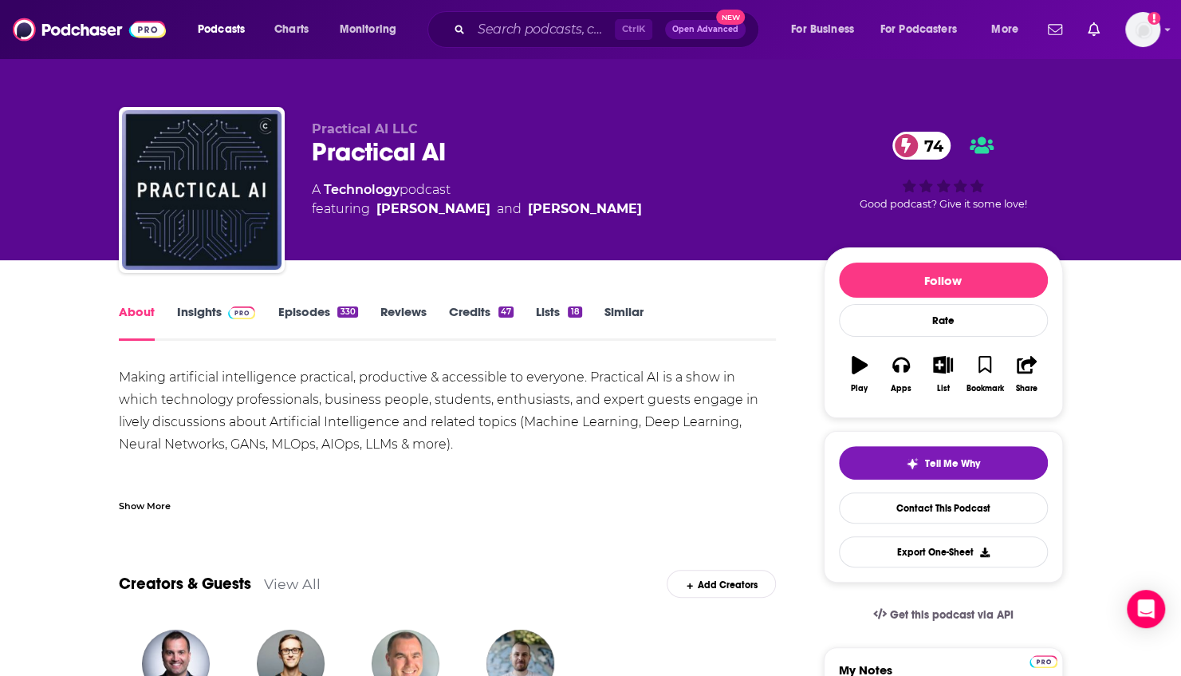
click at [199, 319] on link "Insights" at bounding box center [216, 322] width 79 height 37
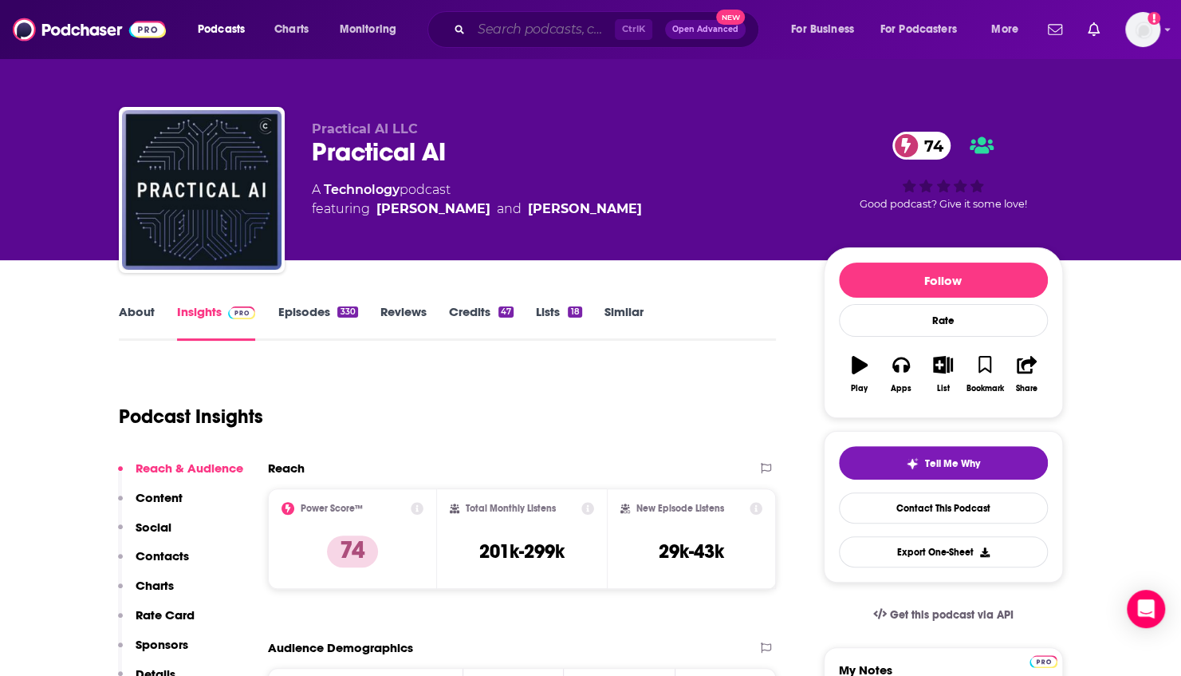
click at [515, 30] on input "Search podcasts, credits, & more..." at bounding box center [543, 30] width 144 height 26
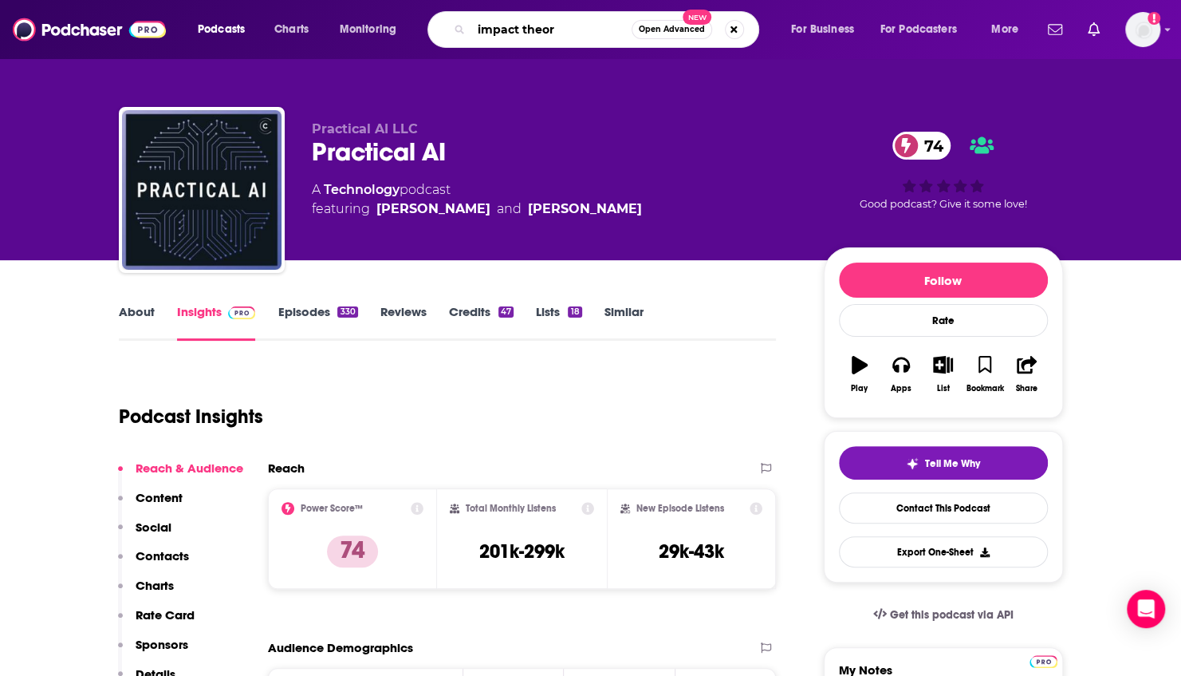
type input "impact theory"
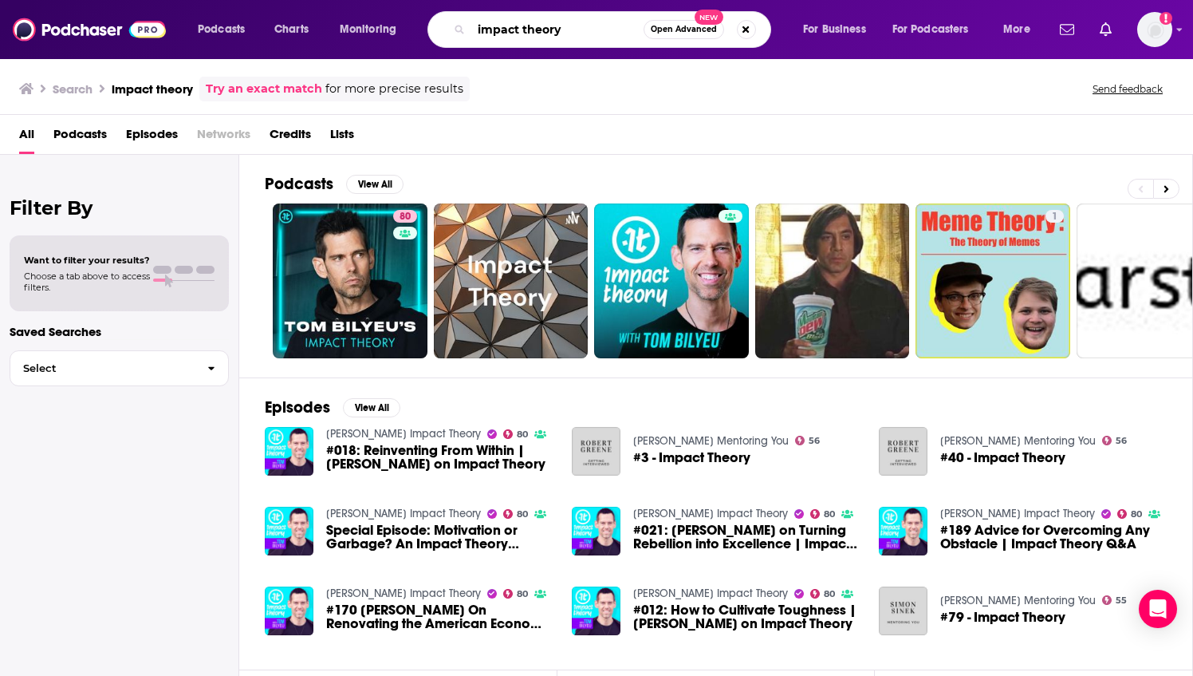
click at [437, 26] on div "impact theory Open Advanced New" at bounding box center [599, 29] width 344 height 37
paste input "arvard Data Science Review Podcast"
type input "harvard Data Science Review Podcast"
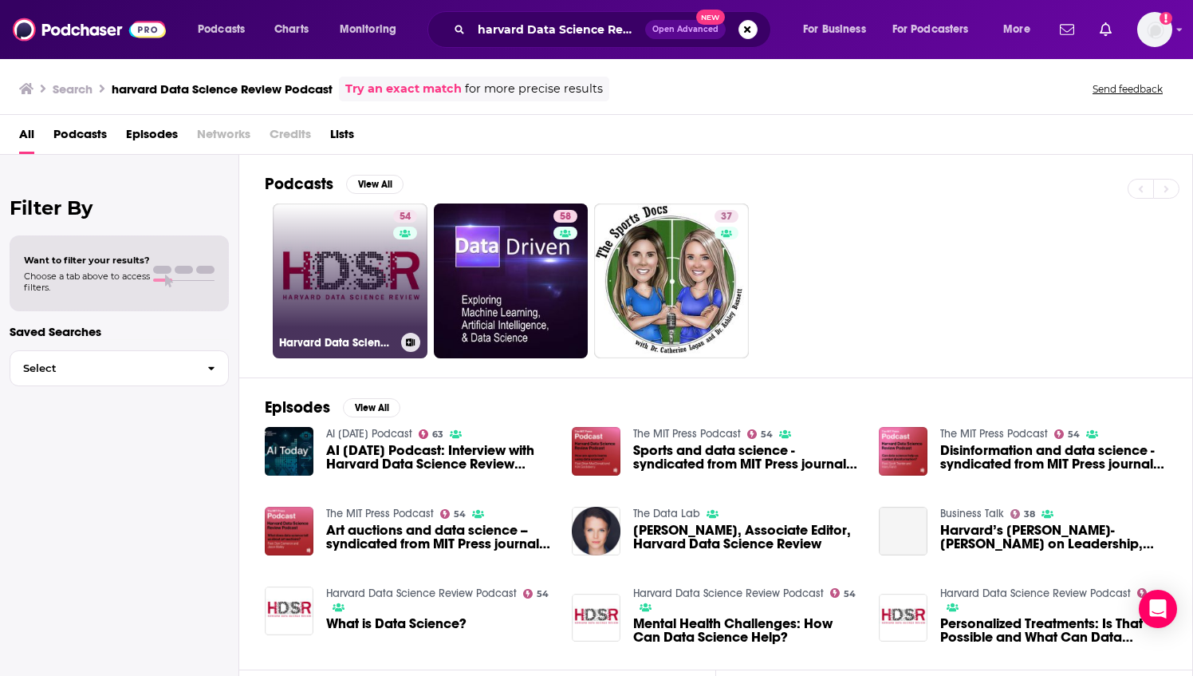
click at [364, 252] on link "54 Harvard Data Science Review Podcast" at bounding box center [350, 280] width 155 height 155
